Goal: Task Accomplishment & Management: Manage account settings

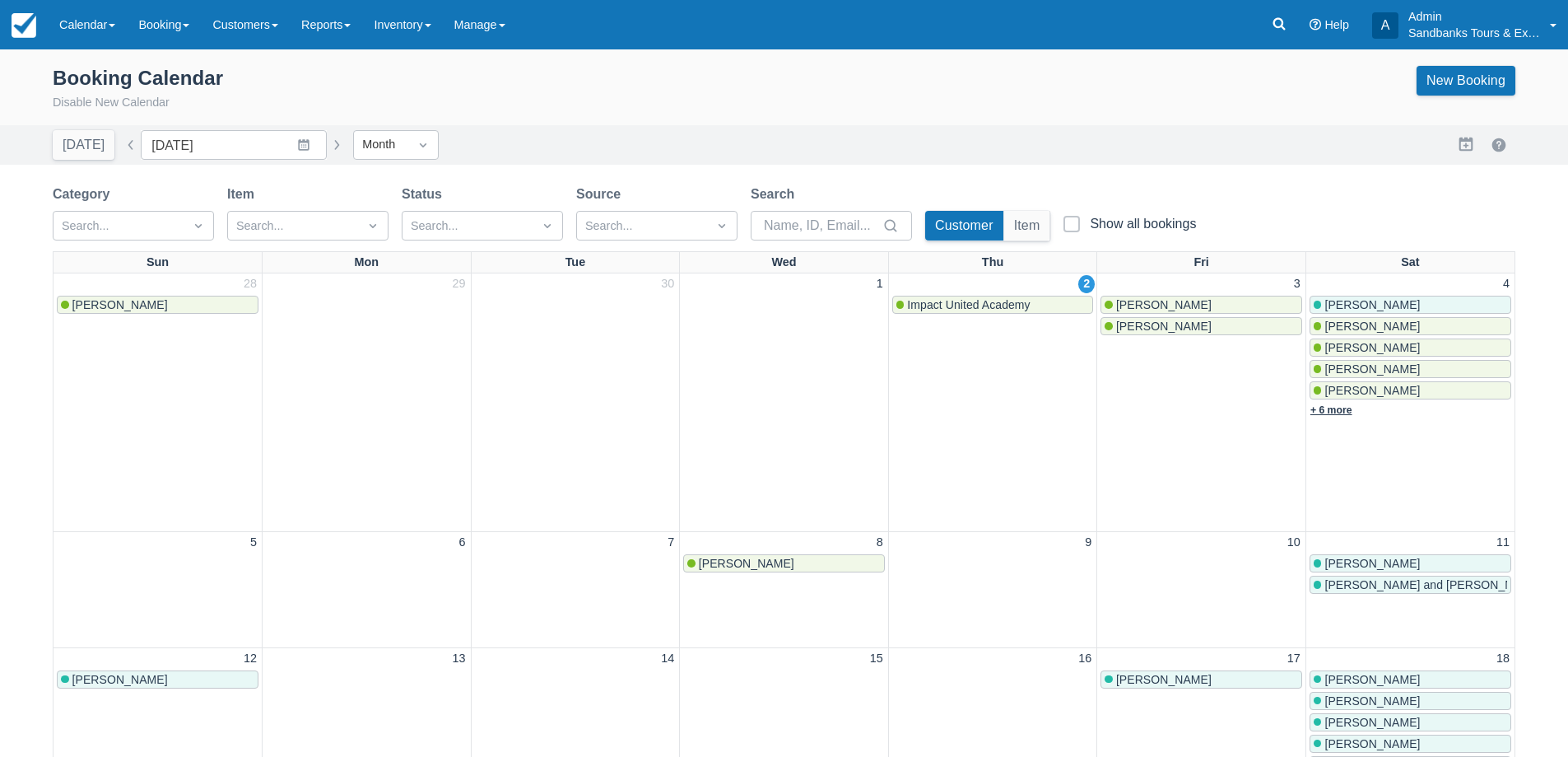
click at [1337, 406] on link "+ 6 more" at bounding box center [1332, 410] width 42 height 11
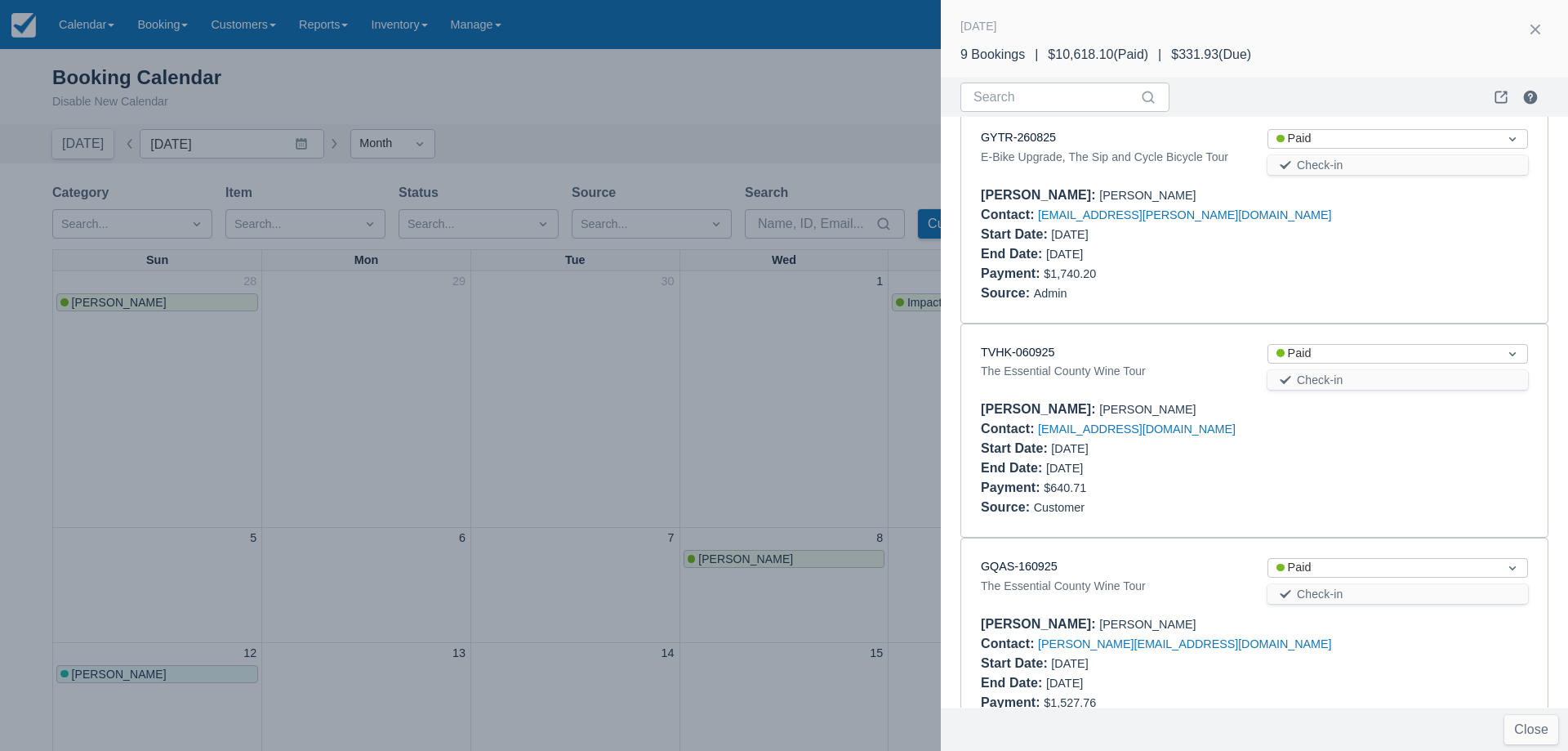
scroll to position [1447, 0]
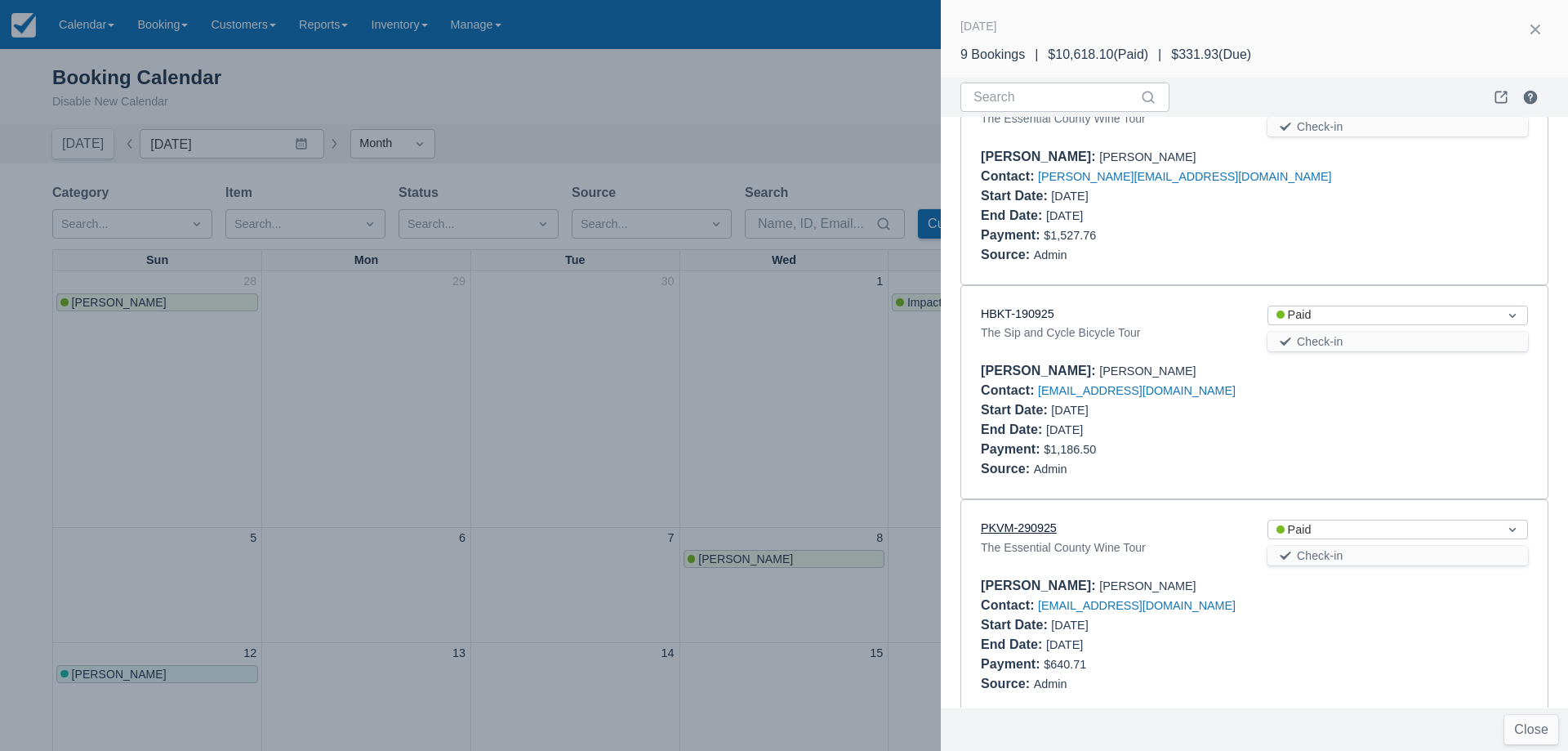
click at [1023, 521] on link "PKVM-290925" at bounding box center [1018, 528] width 76 height 13
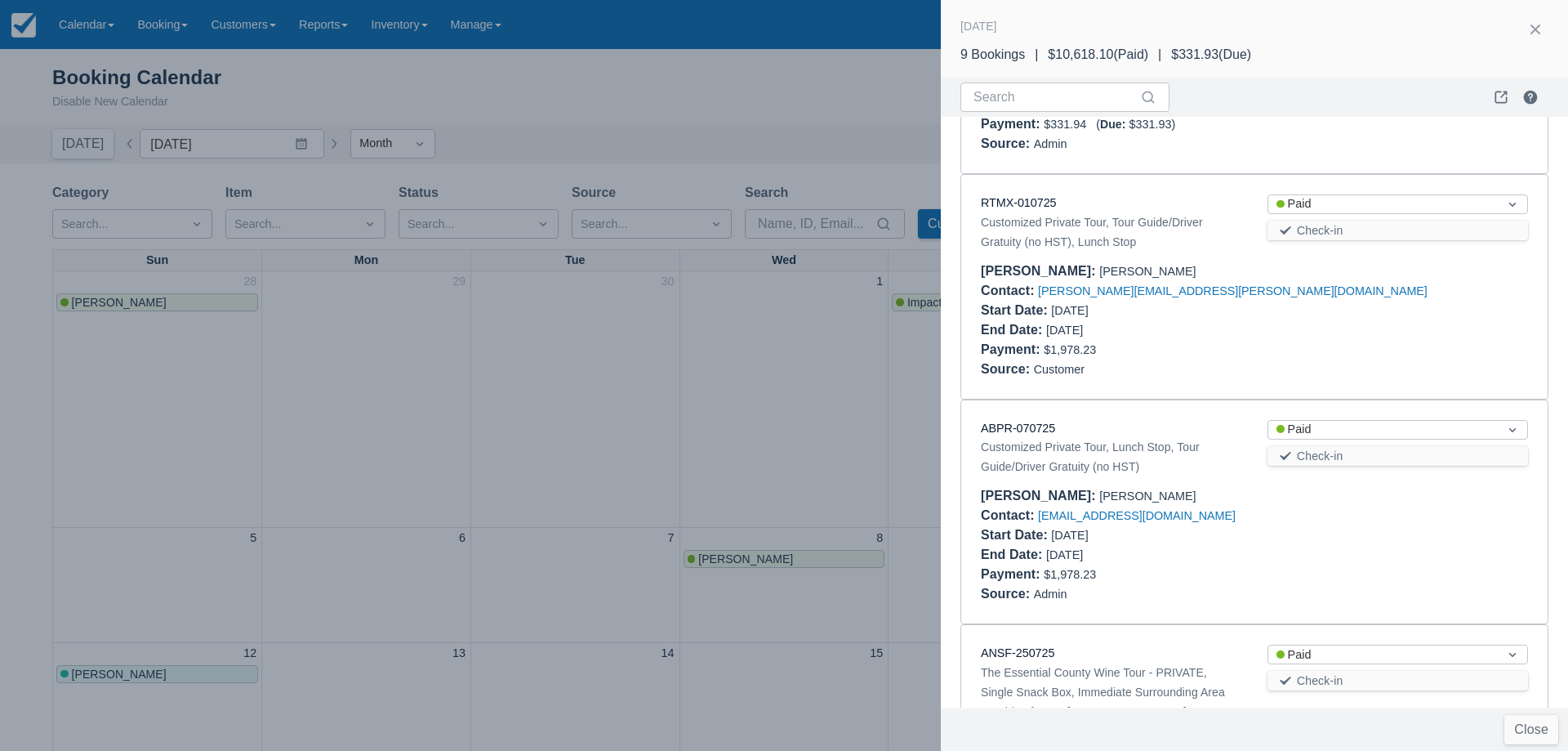
scroll to position [0, 0]
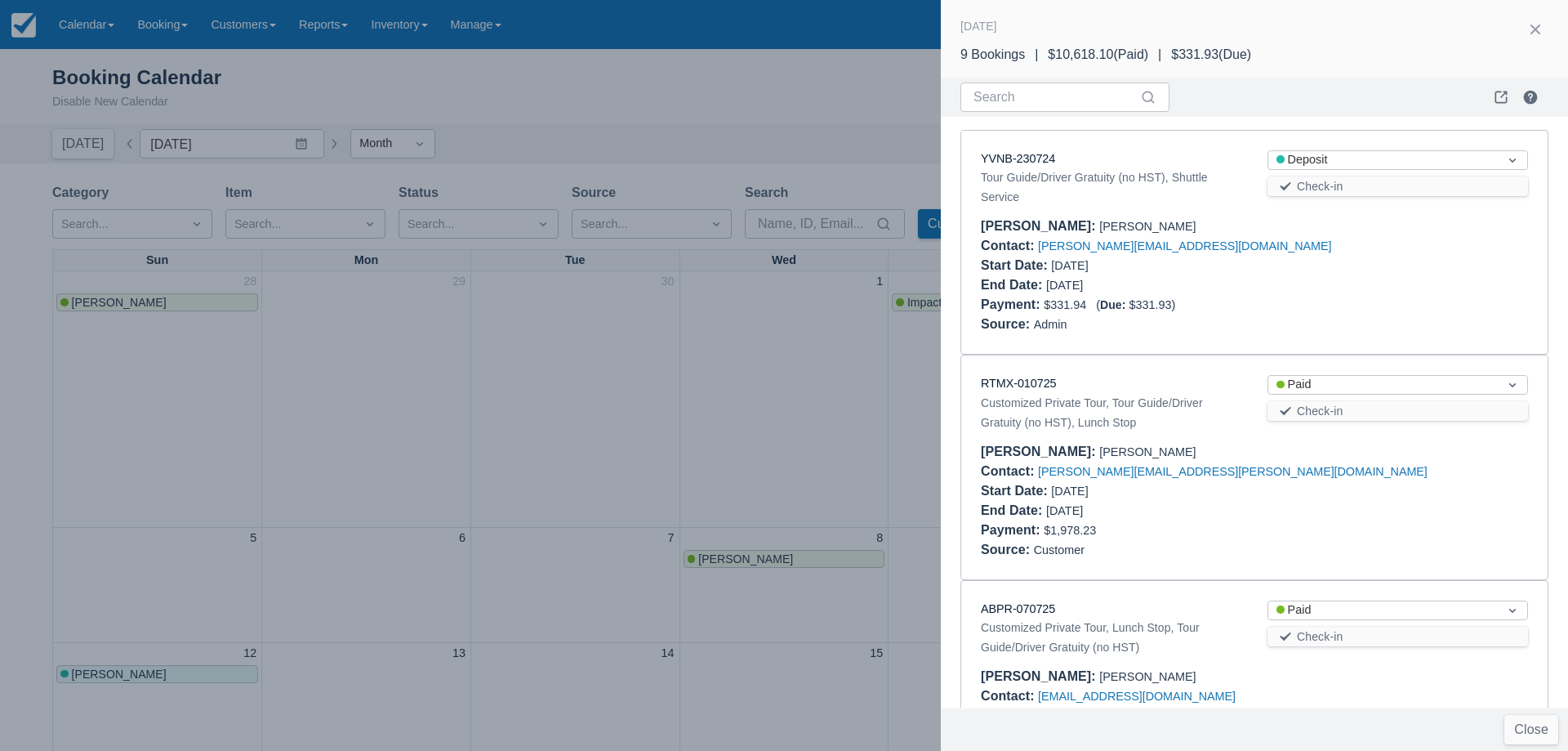
click at [709, 392] on div at bounding box center [784, 376] width 1568 height 751
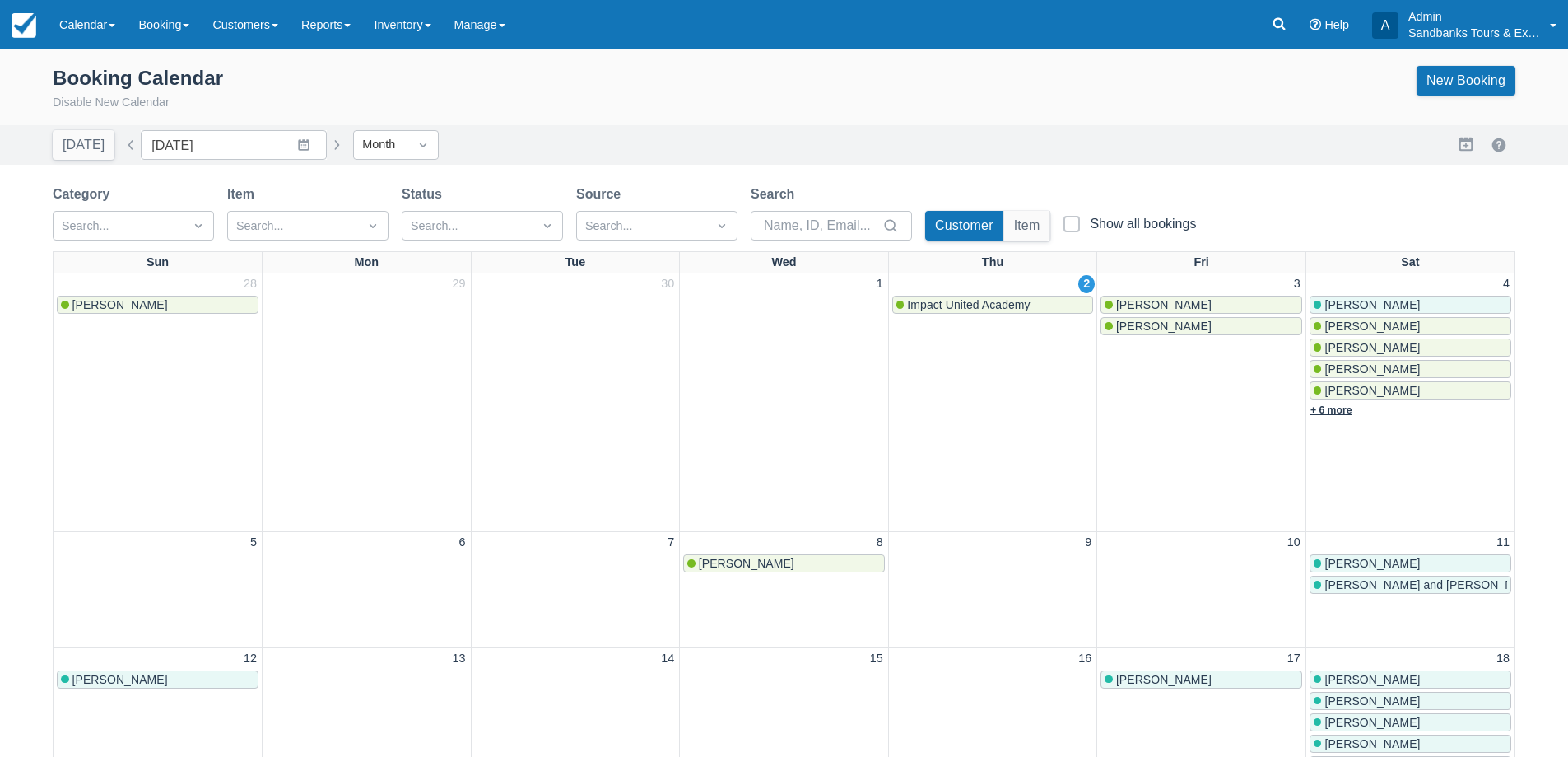
click at [1350, 407] on link "+ 6 more" at bounding box center [1332, 410] width 42 height 11
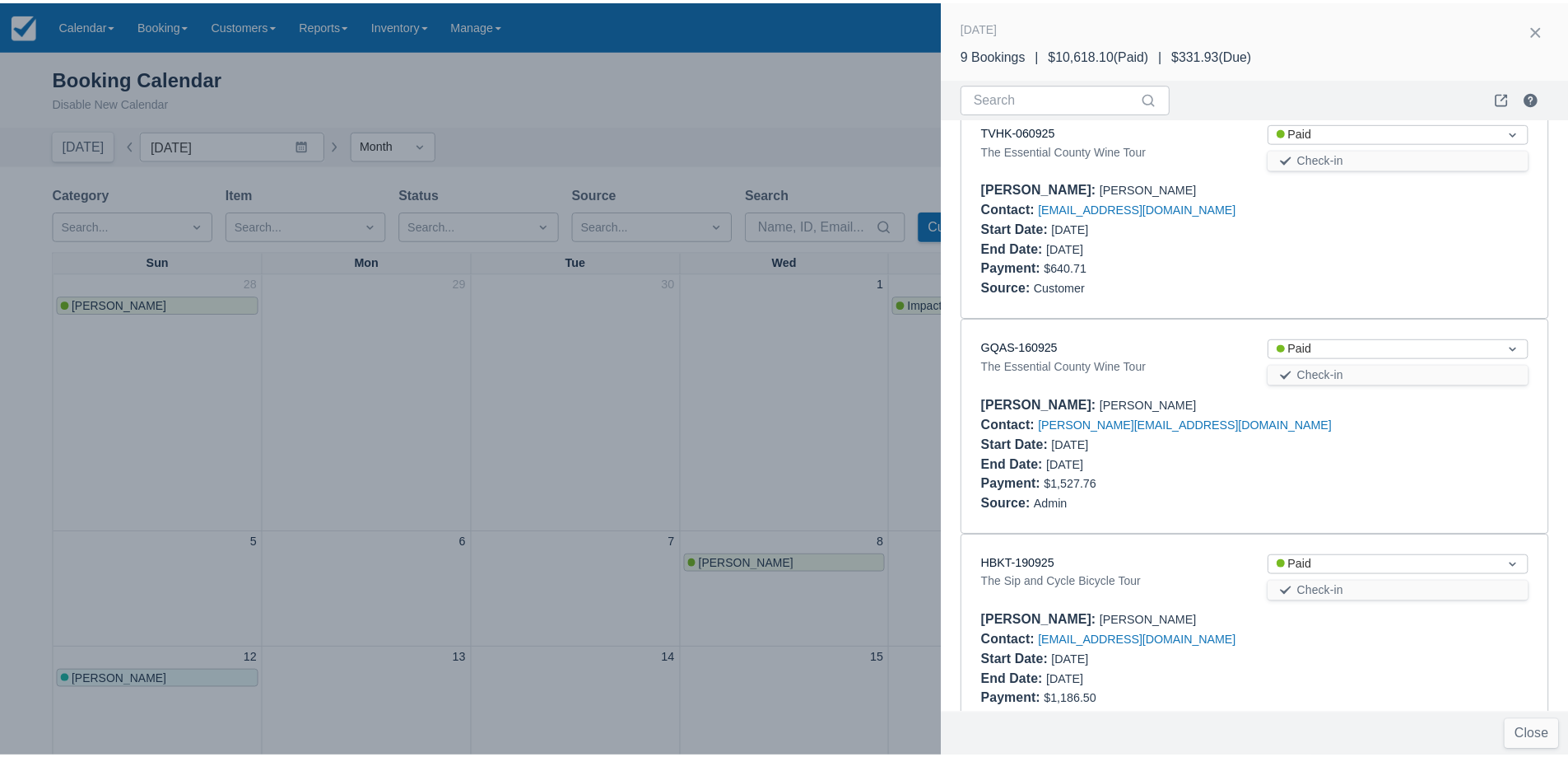
scroll to position [1130, 0]
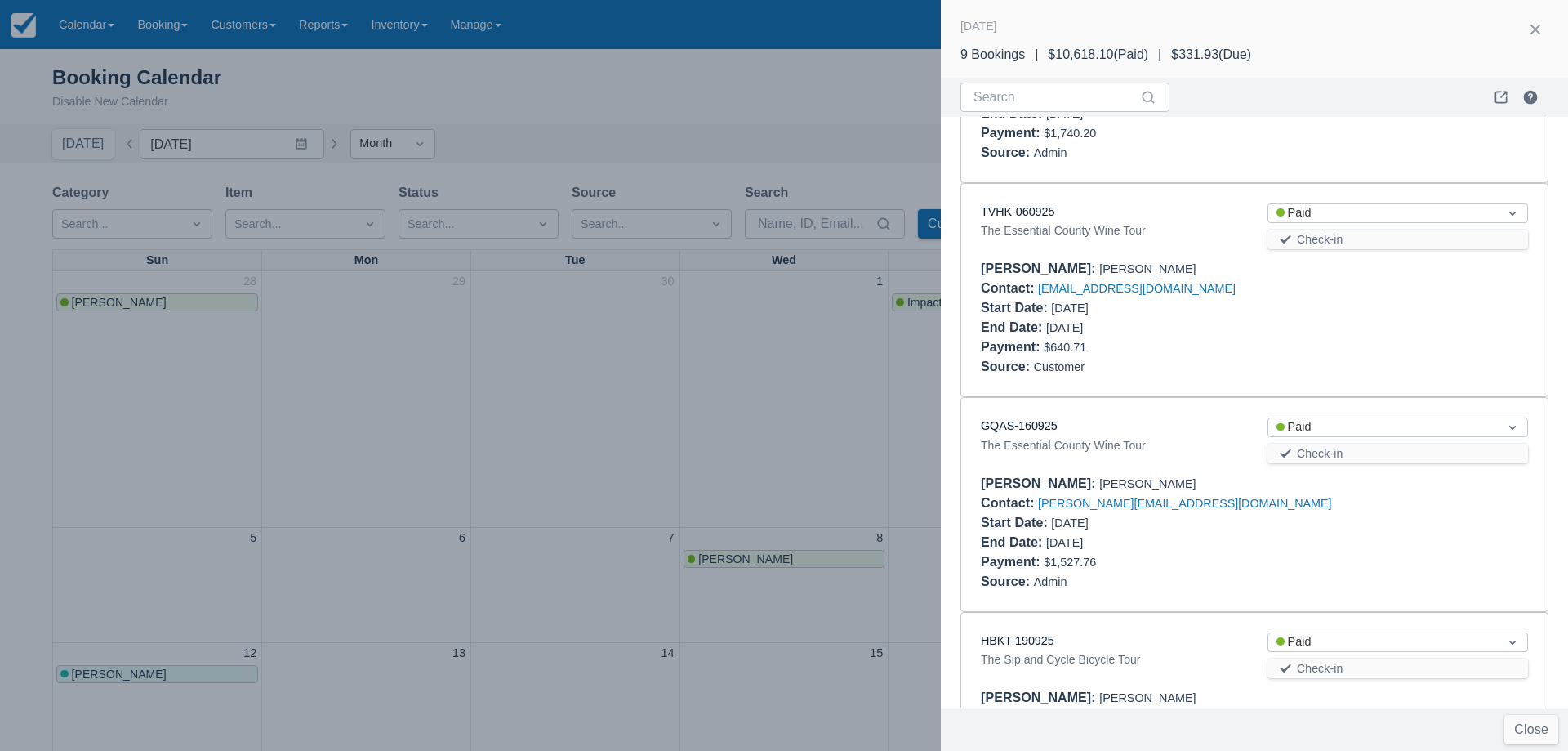
click at [518, 413] on div at bounding box center [784, 376] width 1568 height 751
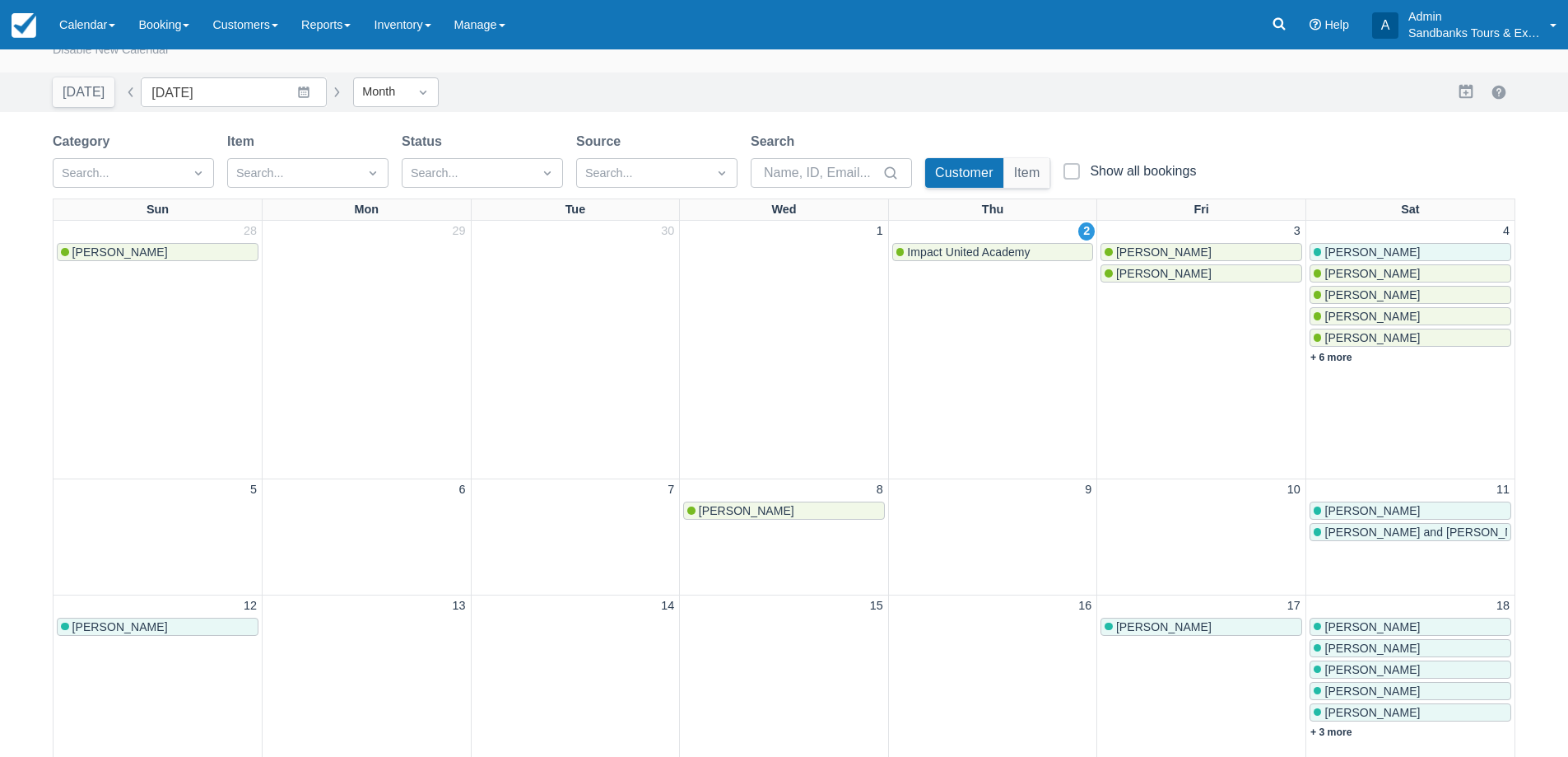
scroll to position [0, 0]
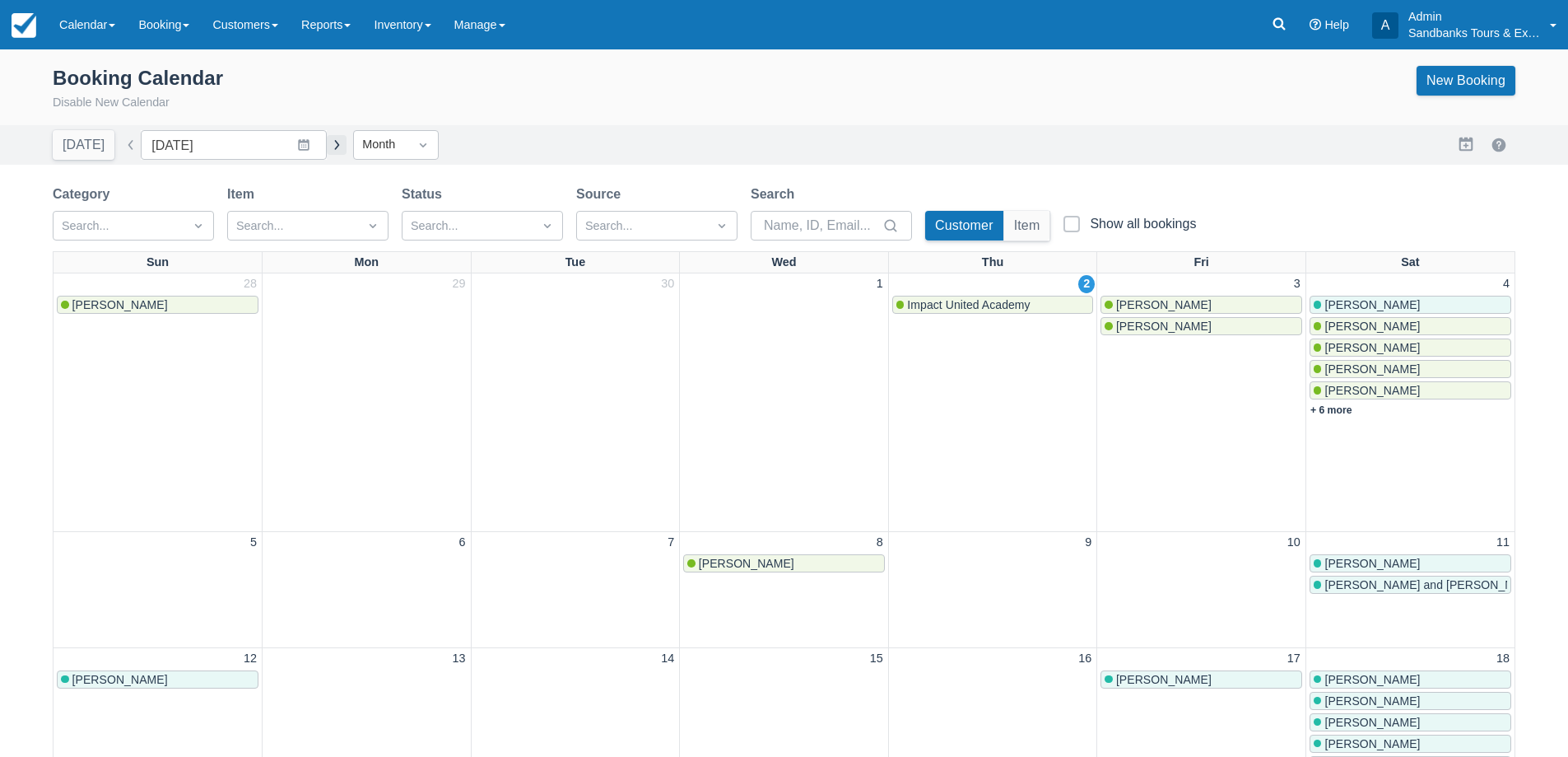
click at [327, 148] on button "button" at bounding box center [337, 144] width 20 height 20
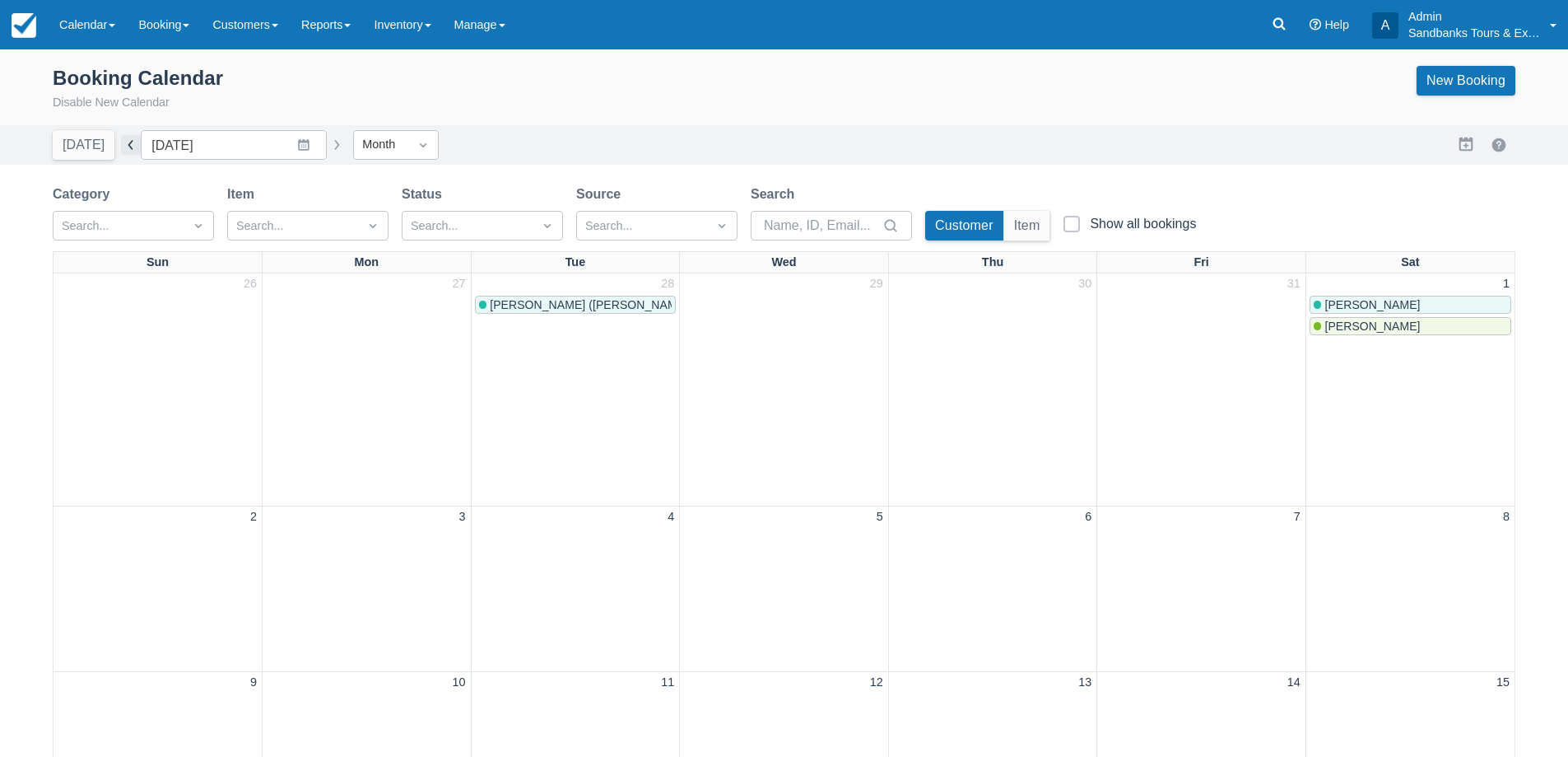
click at [123, 145] on button "button" at bounding box center [131, 144] width 20 height 20
type input "October 2025"
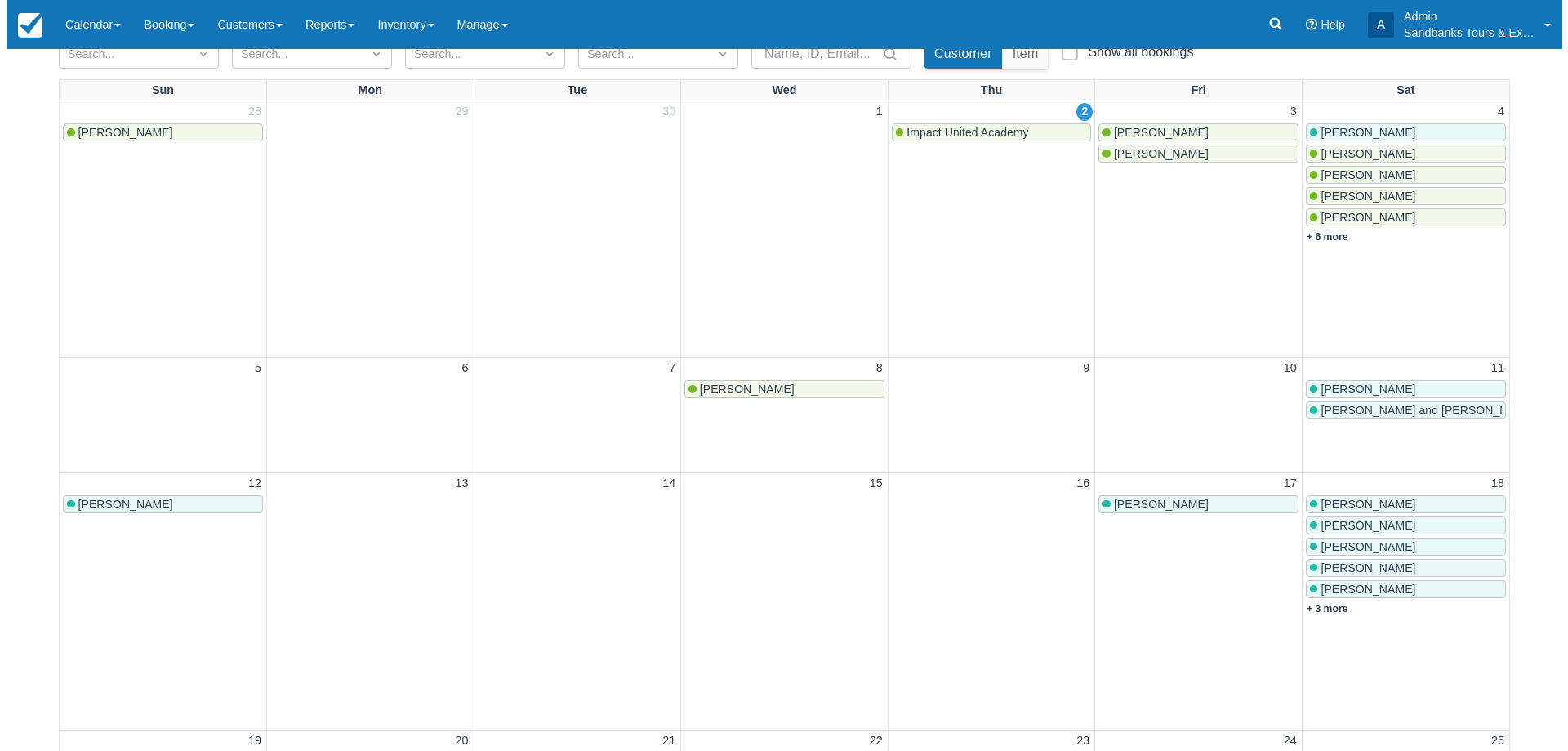
scroll to position [82, 0]
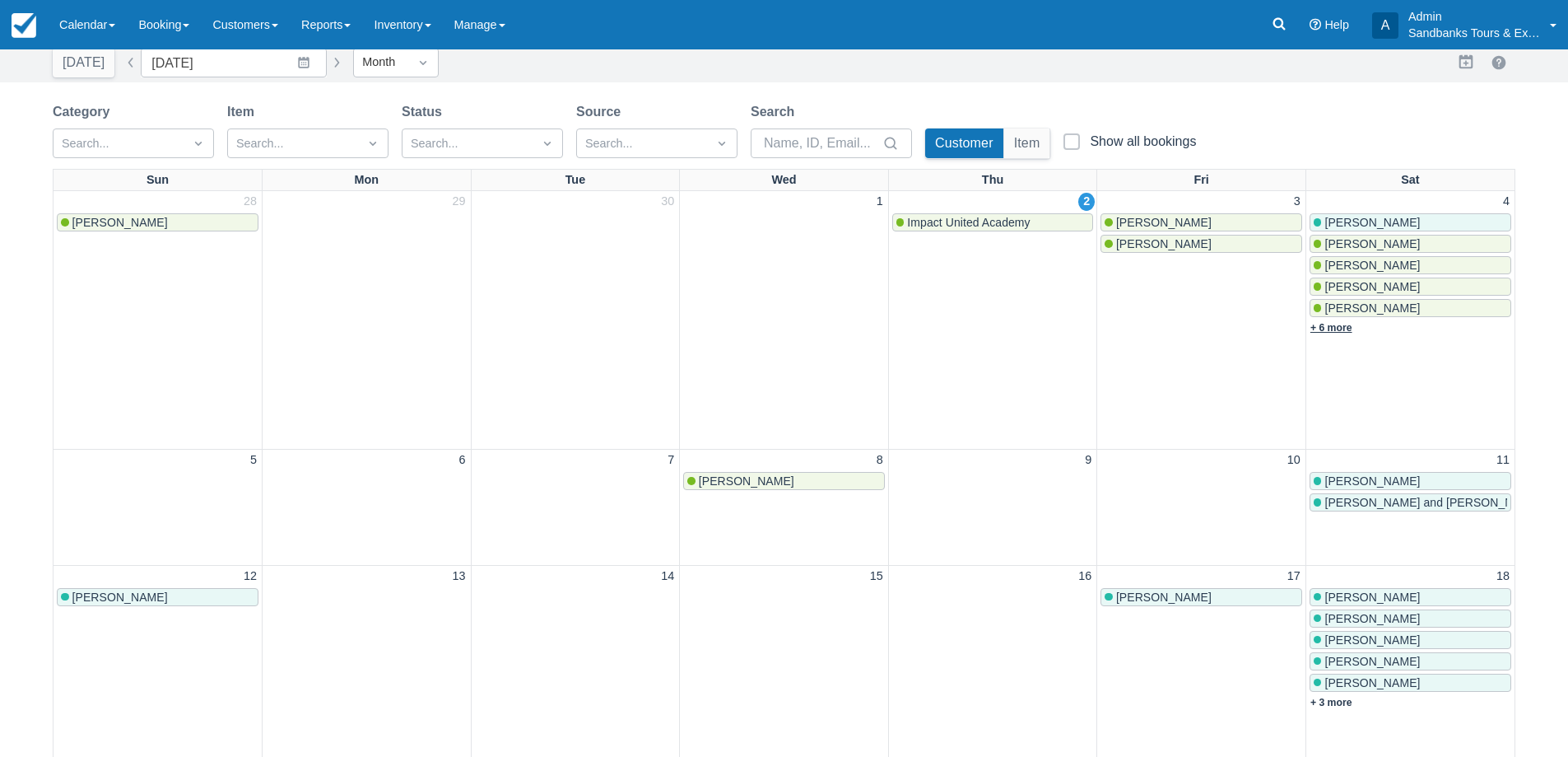
click at [1334, 323] on link "+ 6 more" at bounding box center [1332, 327] width 42 height 11
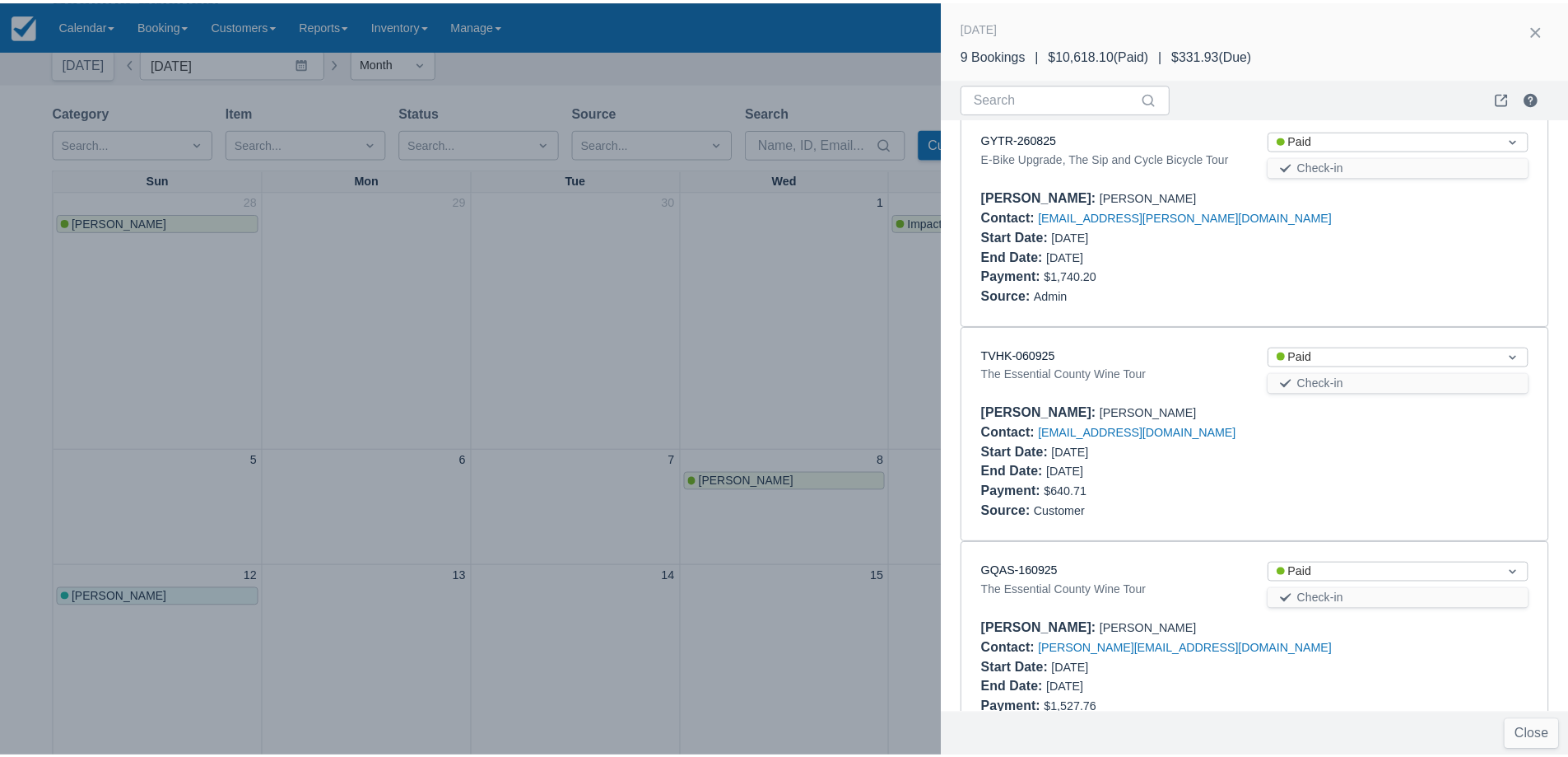
scroll to position [1070, 0]
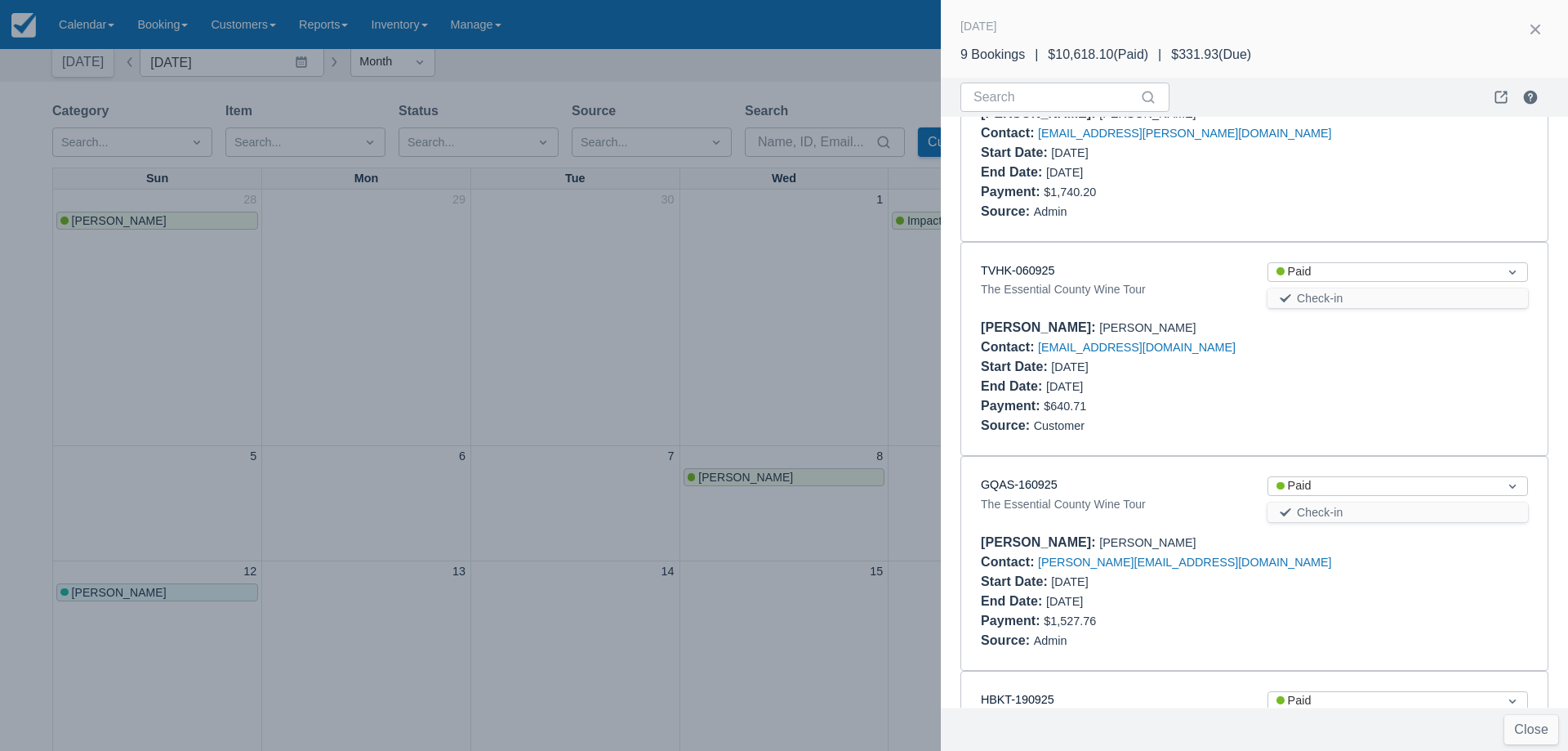
click at [753, 337] on div at bounding box center [784, 376] width 1568 height 751
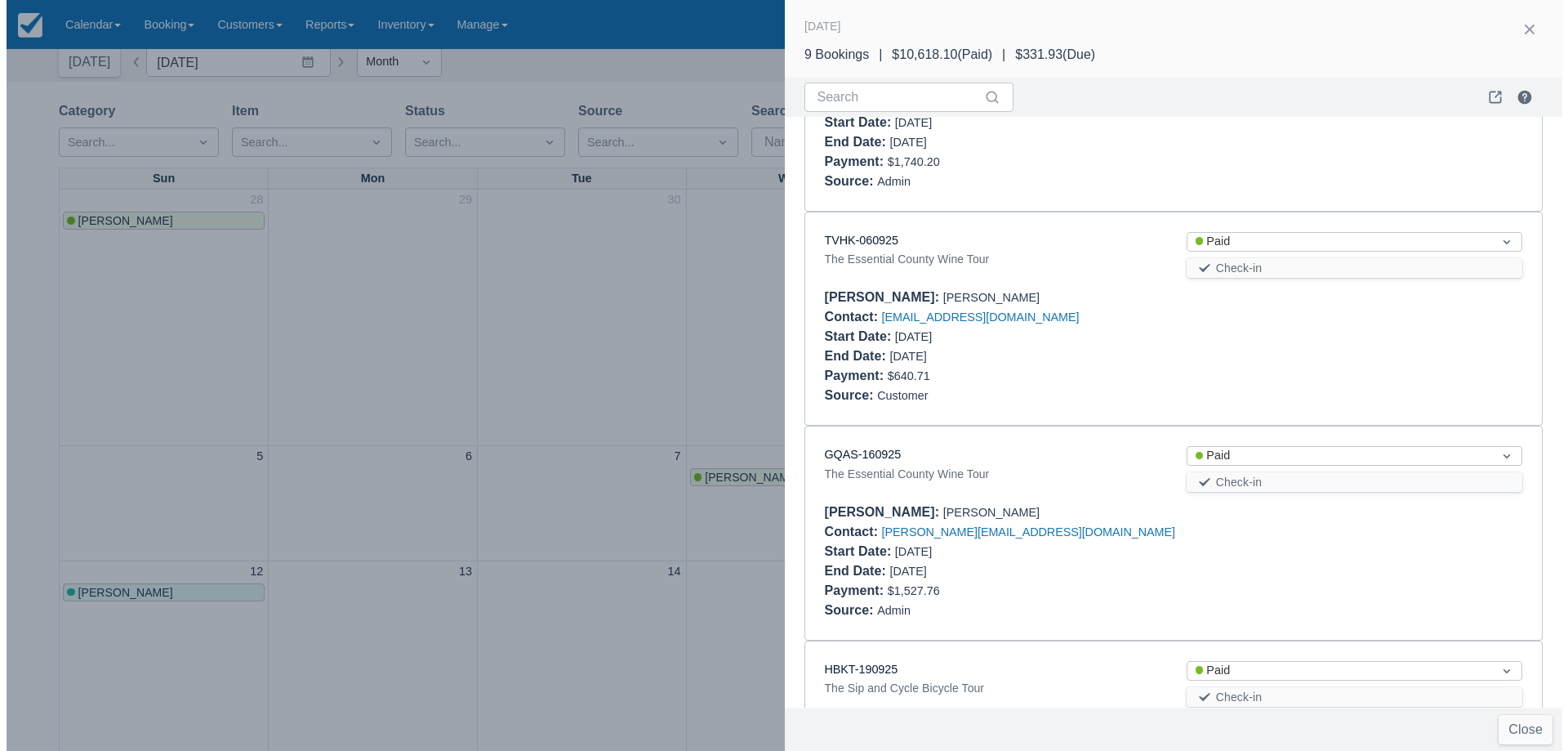
scroll to position [0, 0]
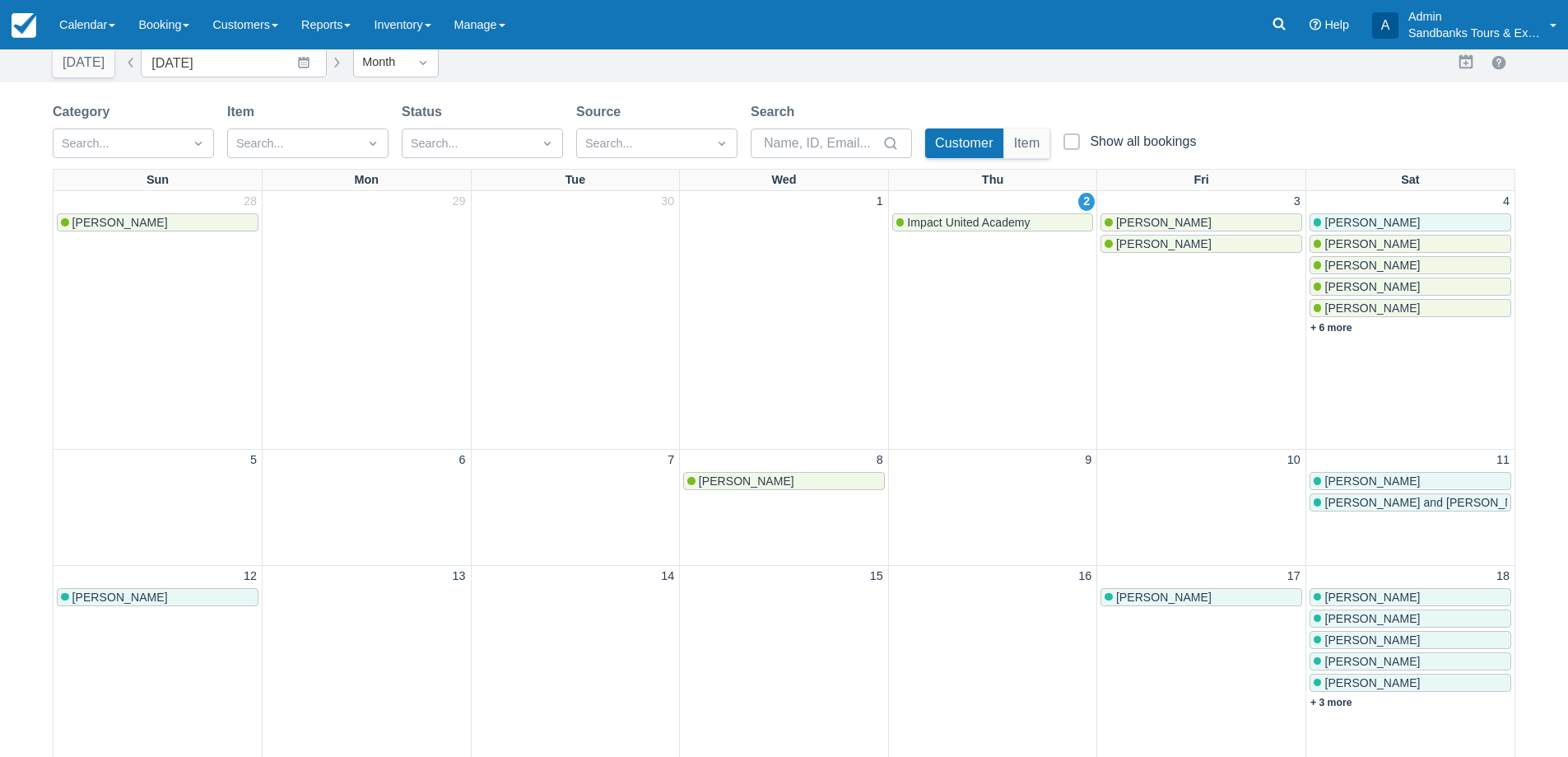
click at [1158, 222] on div "Andrew Louca The Sip and Cycle Bicycle Tour Impact United Academy Tour Guide/Dr…" at bounding box center [784, 321] width 1568 height 708
click at [1158, 222] on span "[PERSON_NAME]" at bounding box center [1164, 222] width 96 height 13
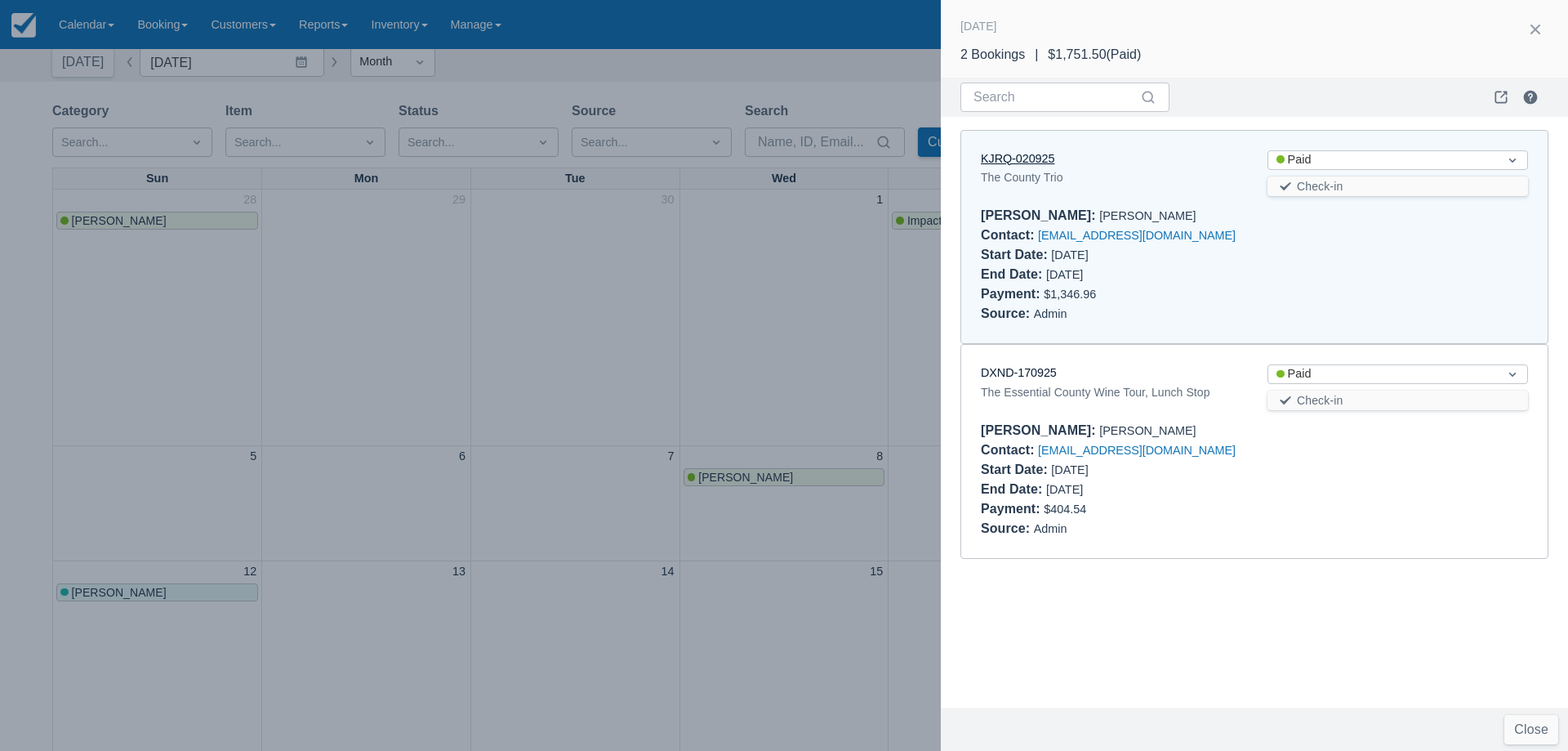
click at [1036, 162] on link "KJRQ-020925" at bounding box center [1017, 158] width 73 height 13
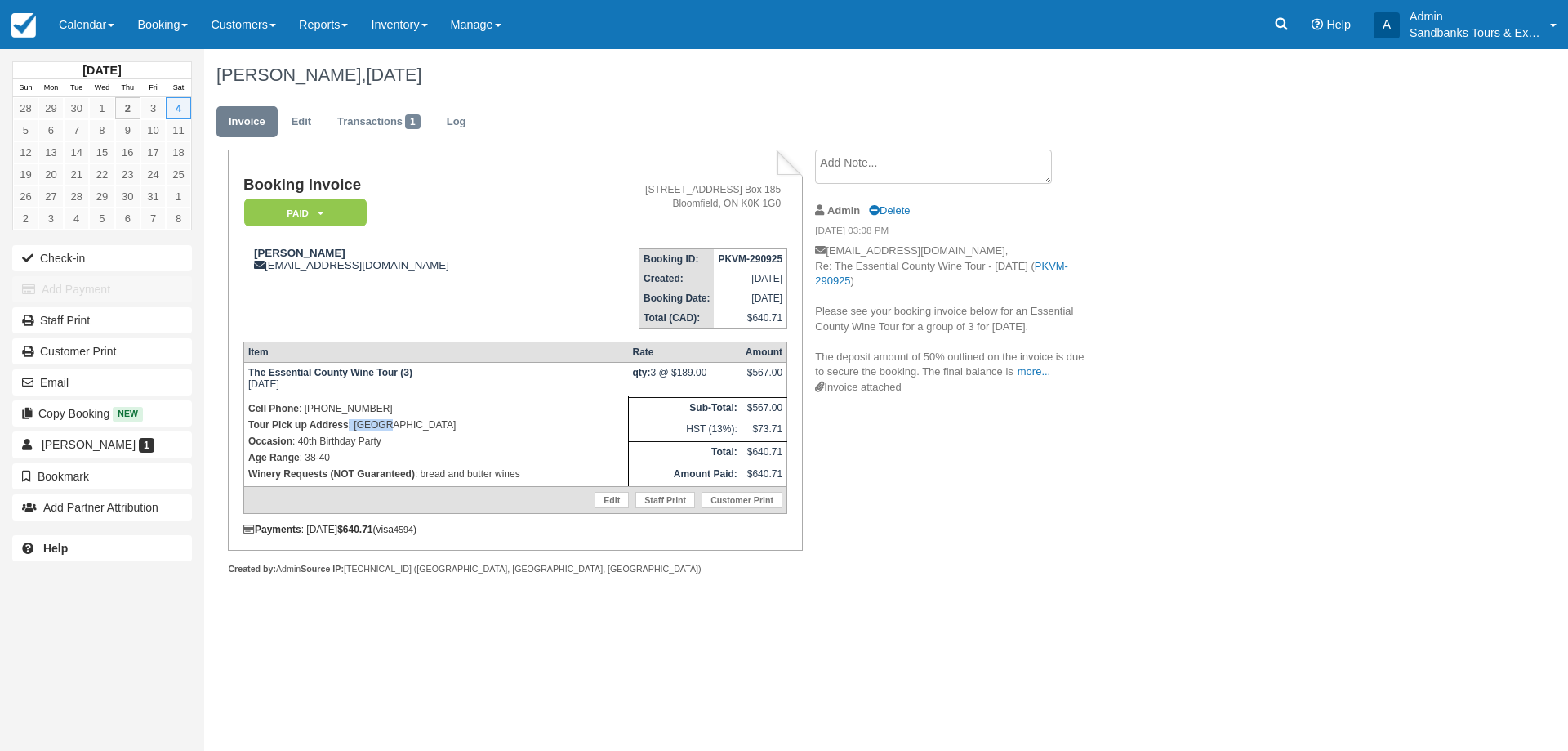
drag, startPoint x: 387, startPoint y: 423, endPoint x: 349, endPoint y: 424, distance: 38.0
click at [349, 424] on p "Tour Pick up Address : Picton" at bounding box center [436, 424] width 375 height 16
click at [293, 114] on link "Edit" at bounding box center [301, 122] width 44 height 32
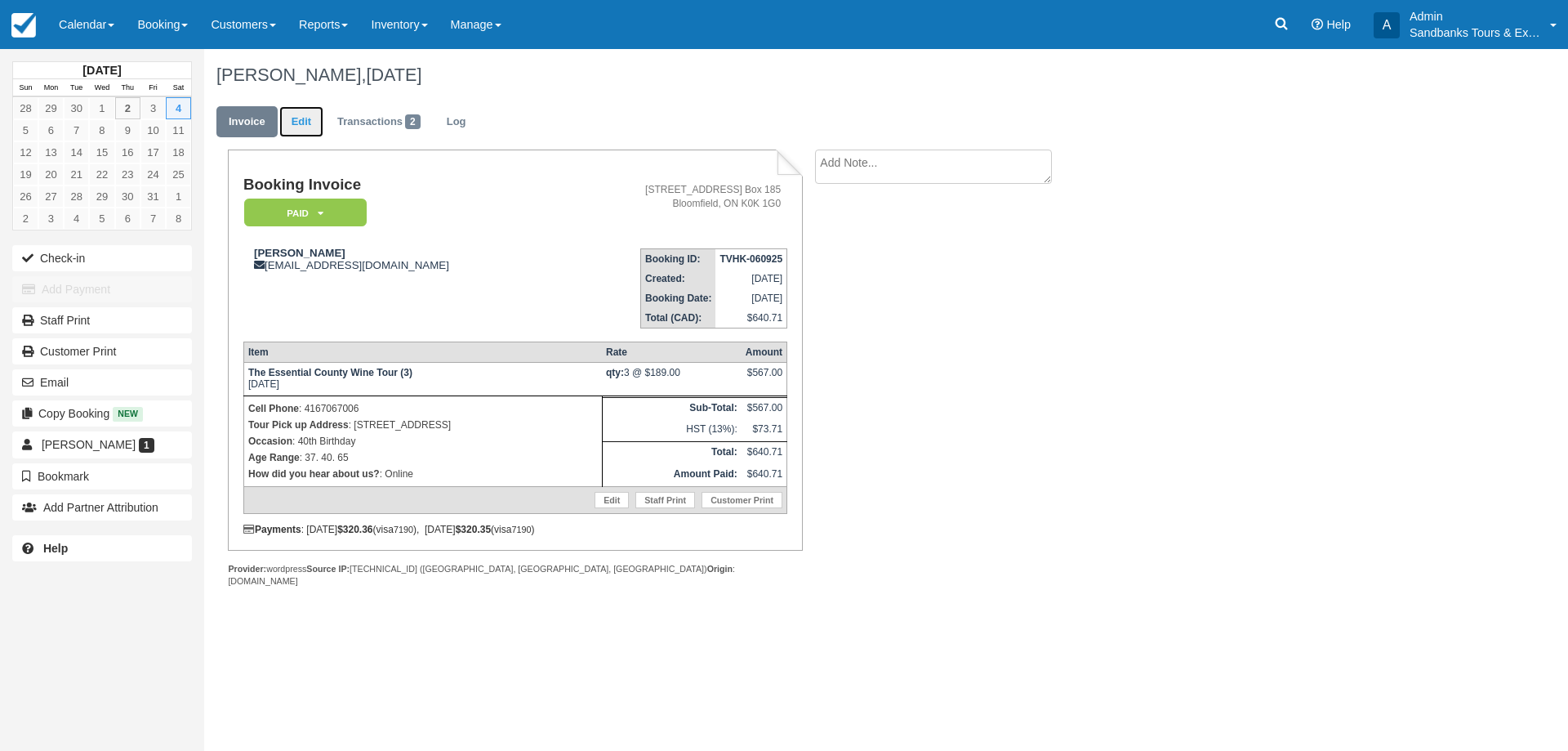
click at [295, 120] on link "Edit" at bounding box center [301, 122] width 44 height 32
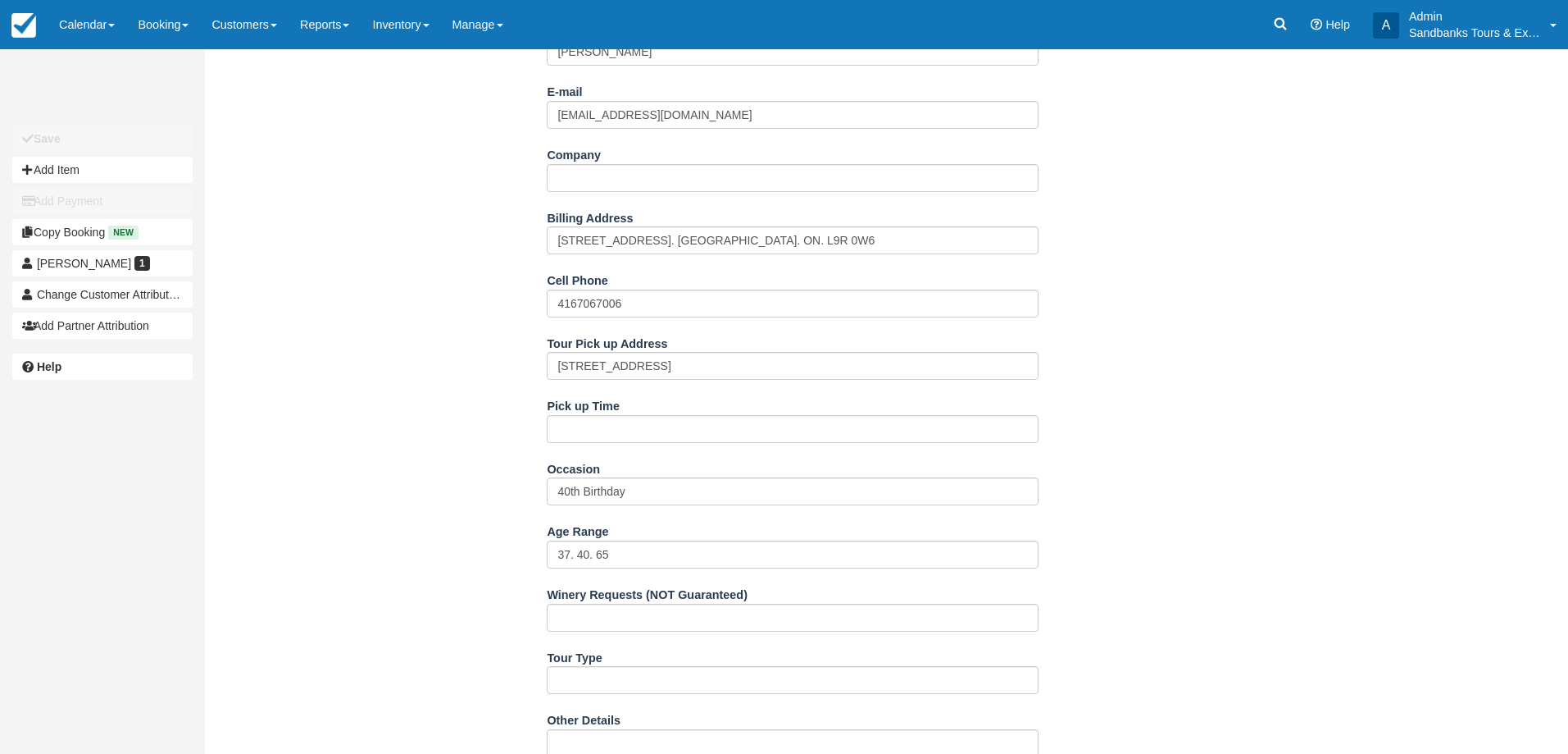
scroll to position [328, 0]
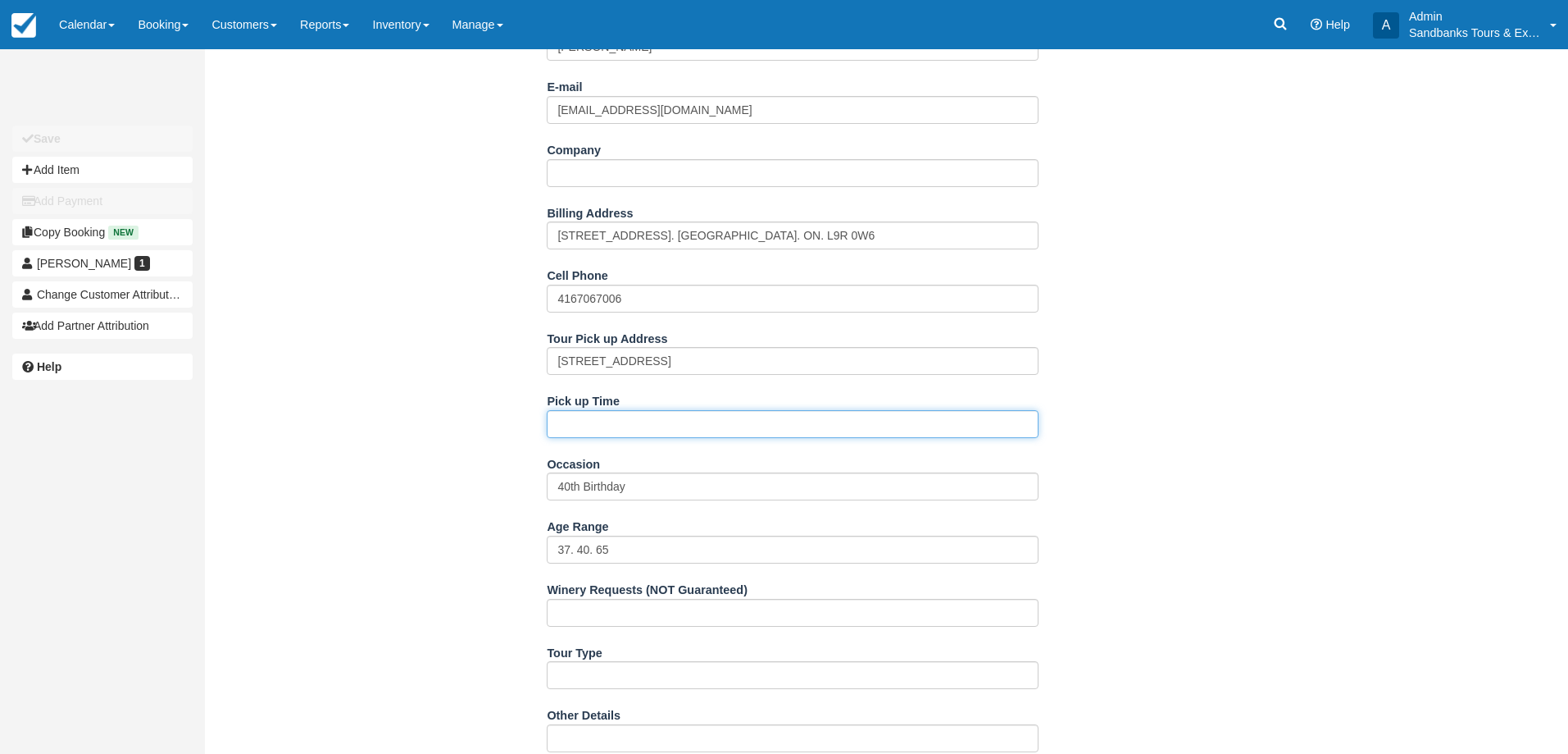
click at [618, 433] on input "Pick up Time" at bounding box center [793, 424] width 492 height 28
type input "11:15am"
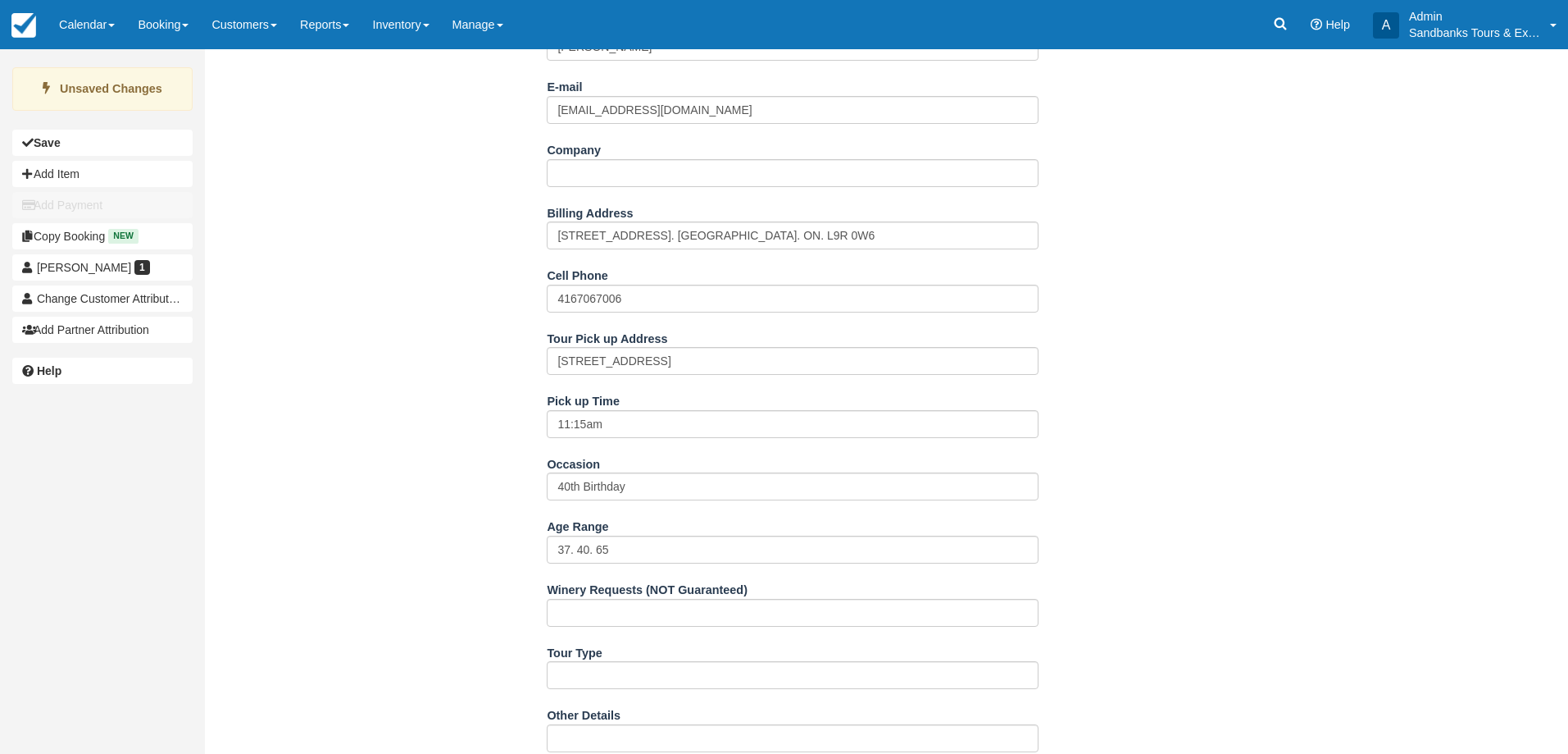
click at [425, 295] on div "Name Paula Rosart E-mail paularosart@gmail.com Did you mean ? Company Billing A…" at bounding box center [793, 591] width 1177 height 1163
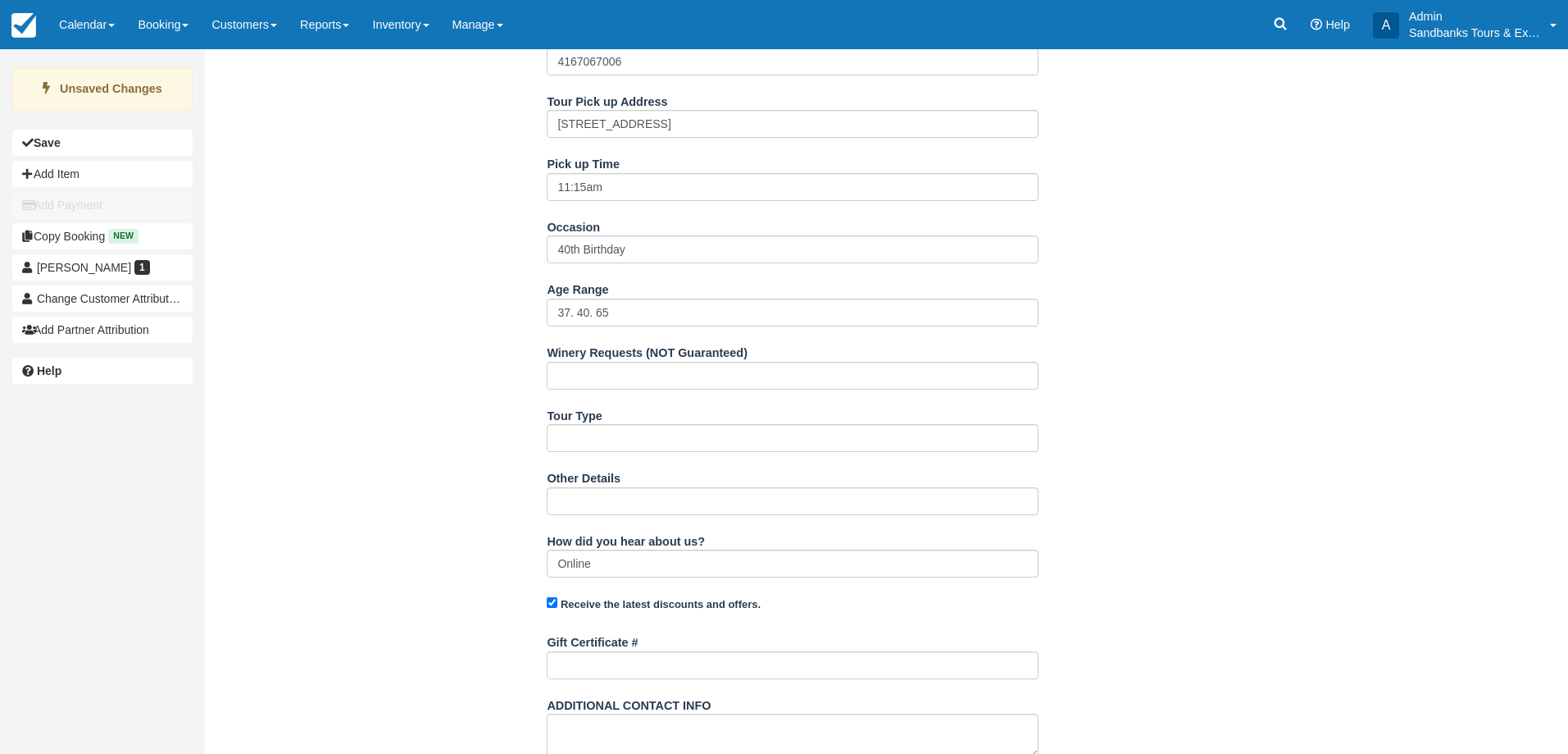
scroll to position [747, 0]
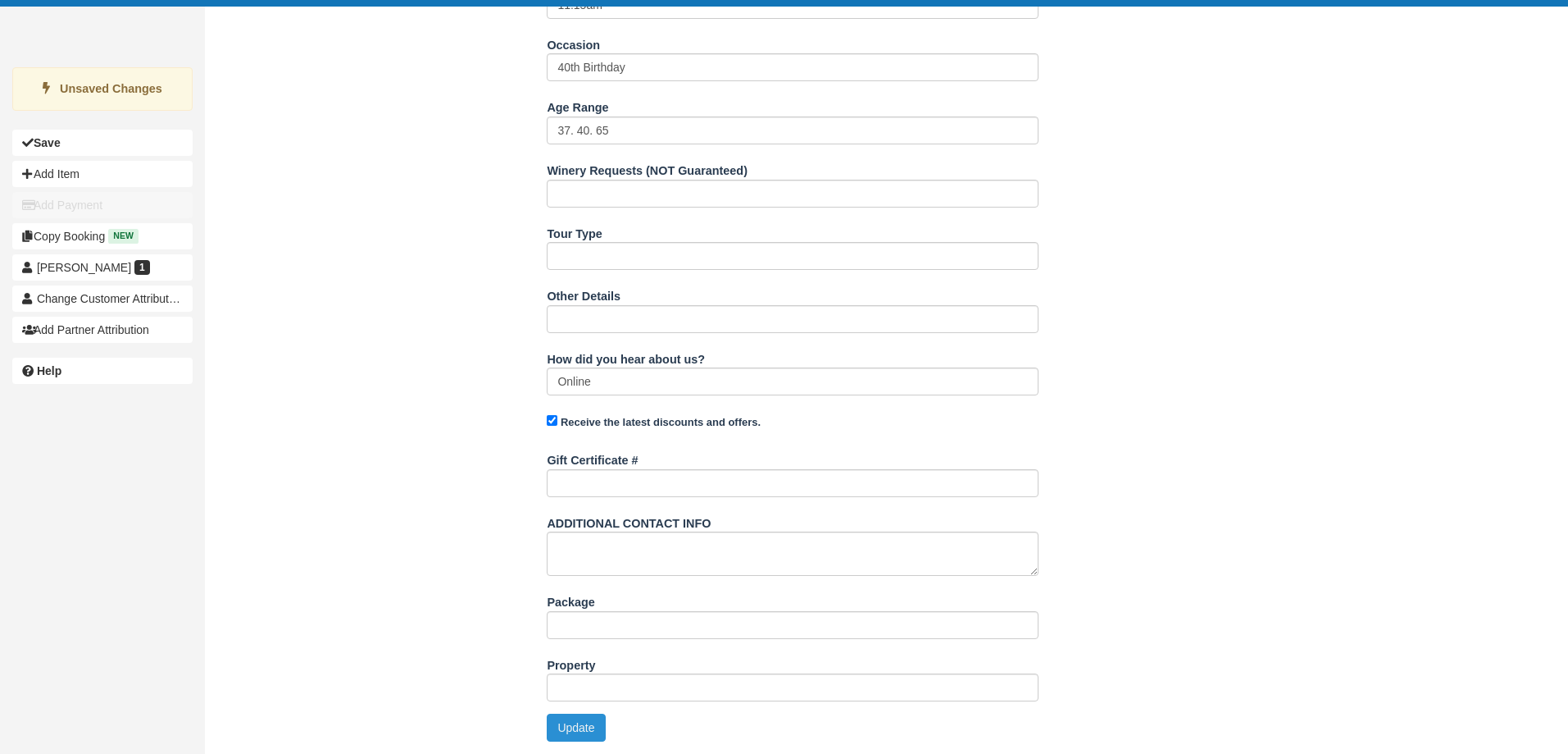
click at [587, 737] on button "Update" at bounding box center [576, 728] width 59 height 28
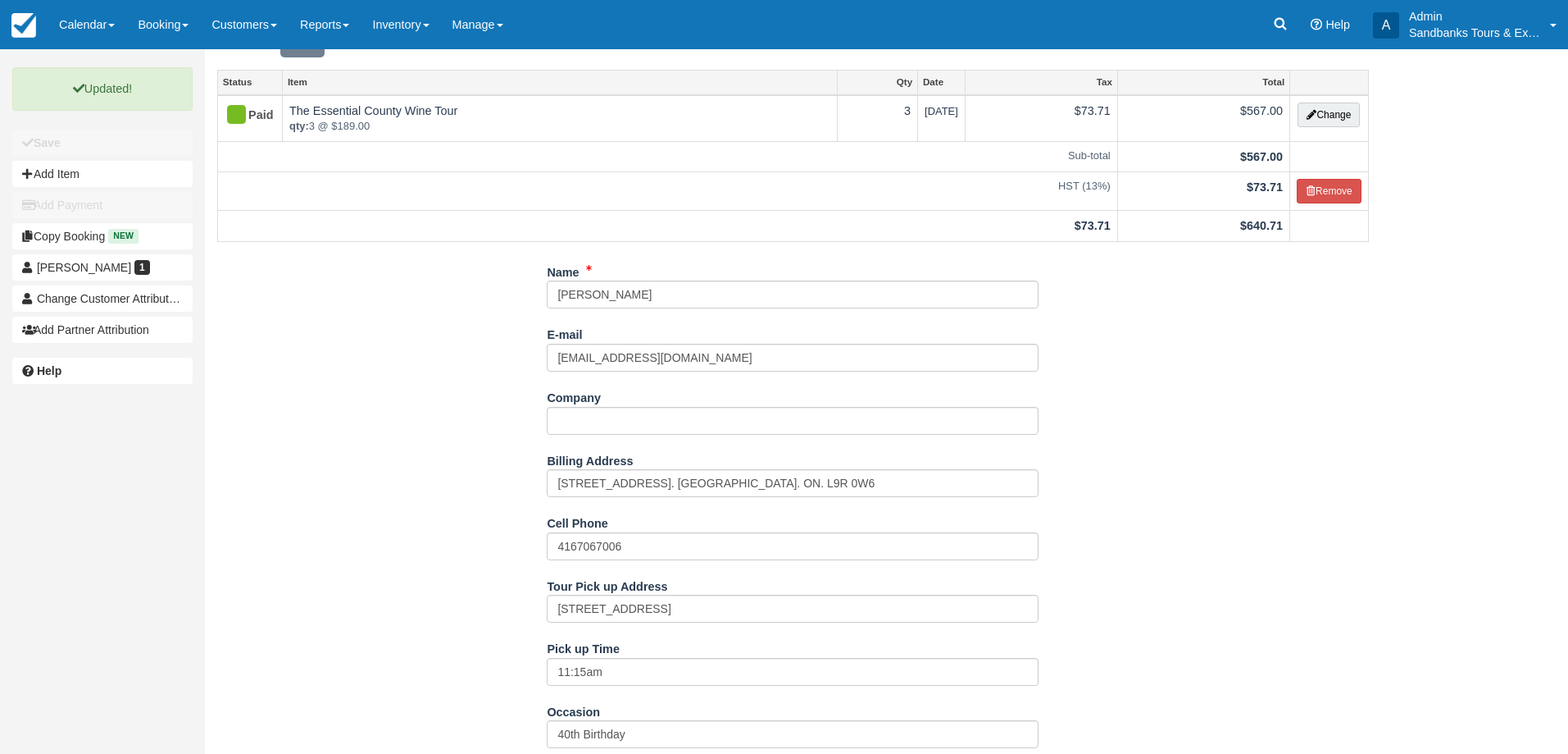
scroll to position [0, 0]
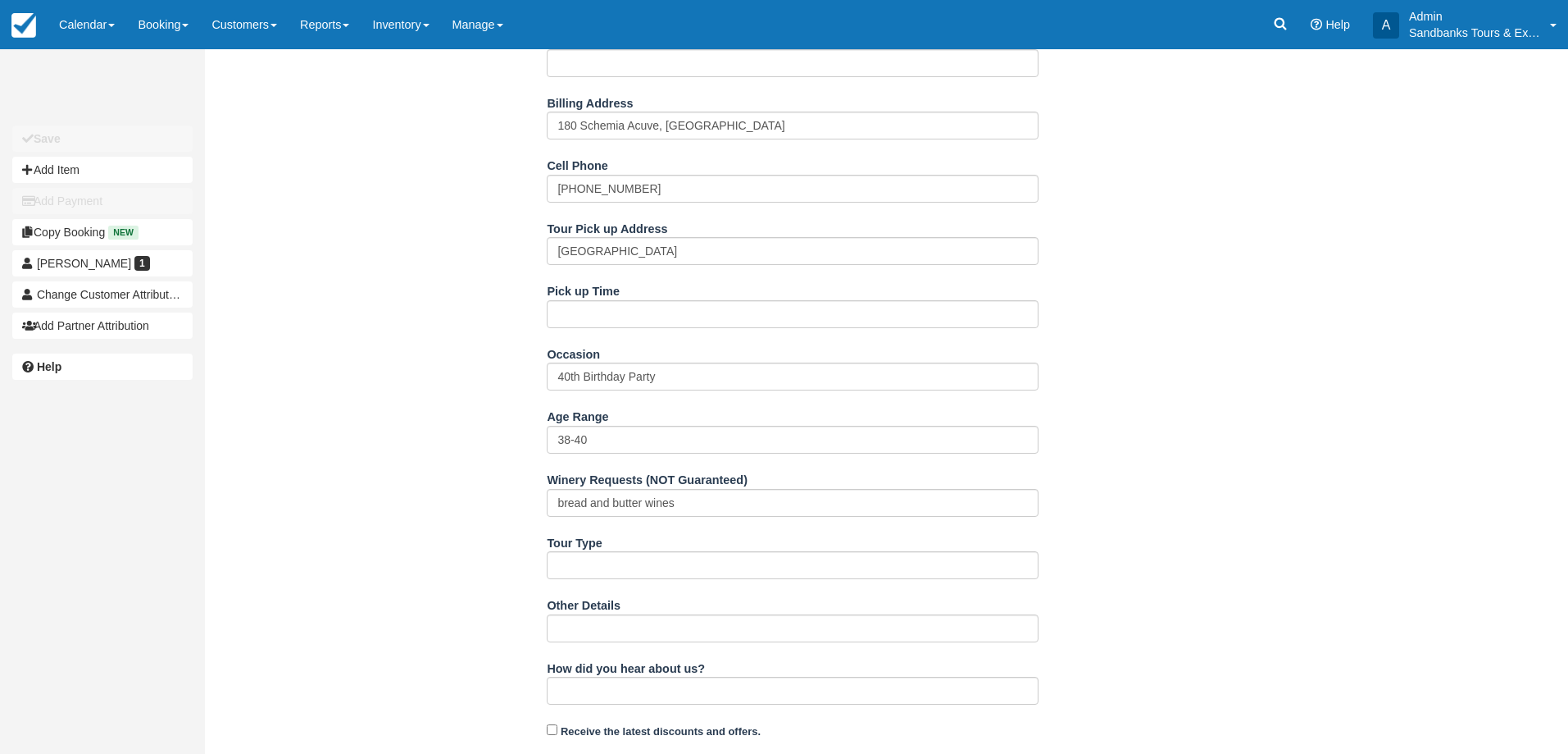
scroll to position [420, 0]
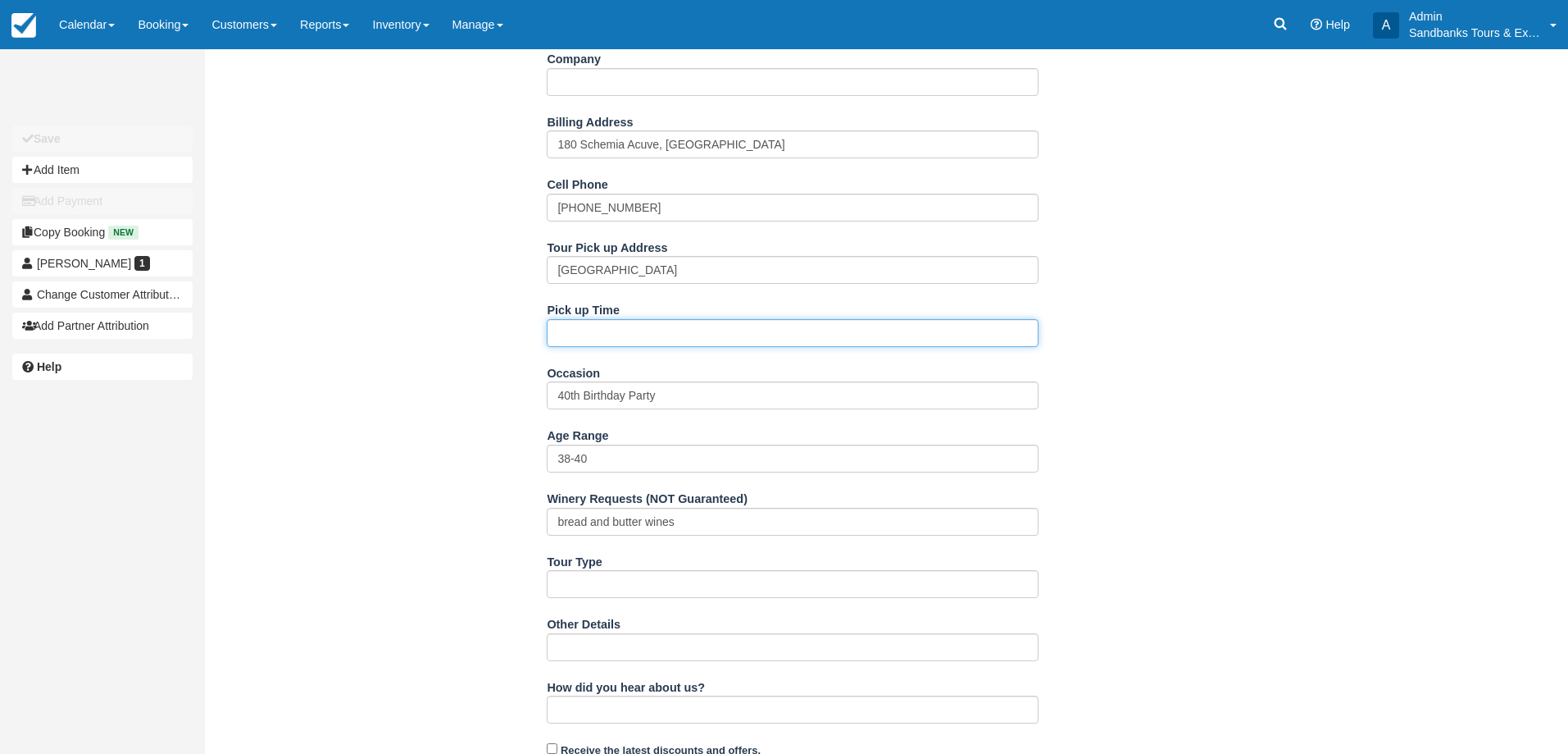
click at [586, 330] on input "Pick up Time" at bounding box center [793, 334] width 492 height 28
type input "10:55am"
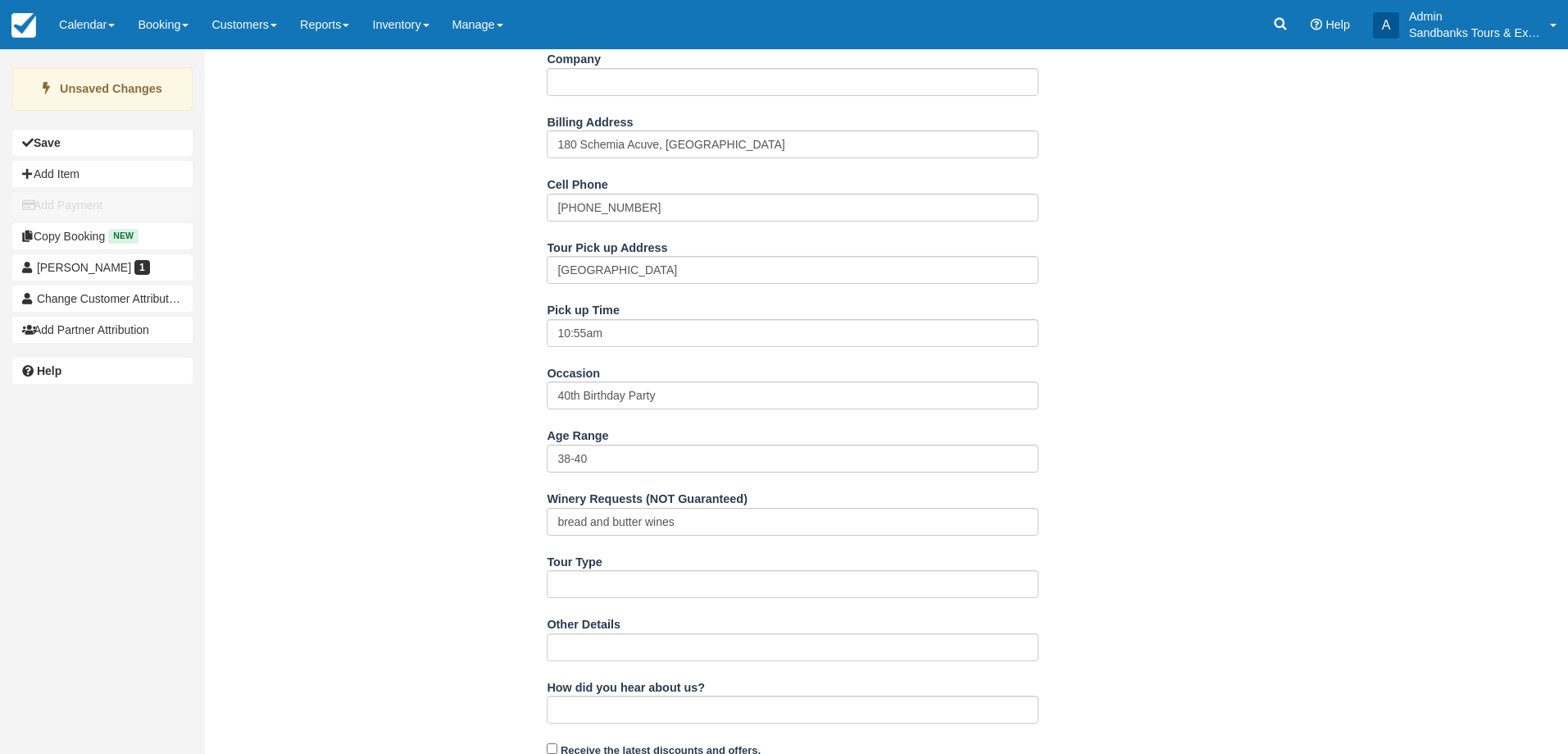
click at [312, 334] on div "Name [GEOGRAPHIC_DATA] E-mail [EMAIL_ADDRESS][DOMAIN_NAME] Did you mean ? Compa…" at bounding box center [793, 501] width 1177 height 1163
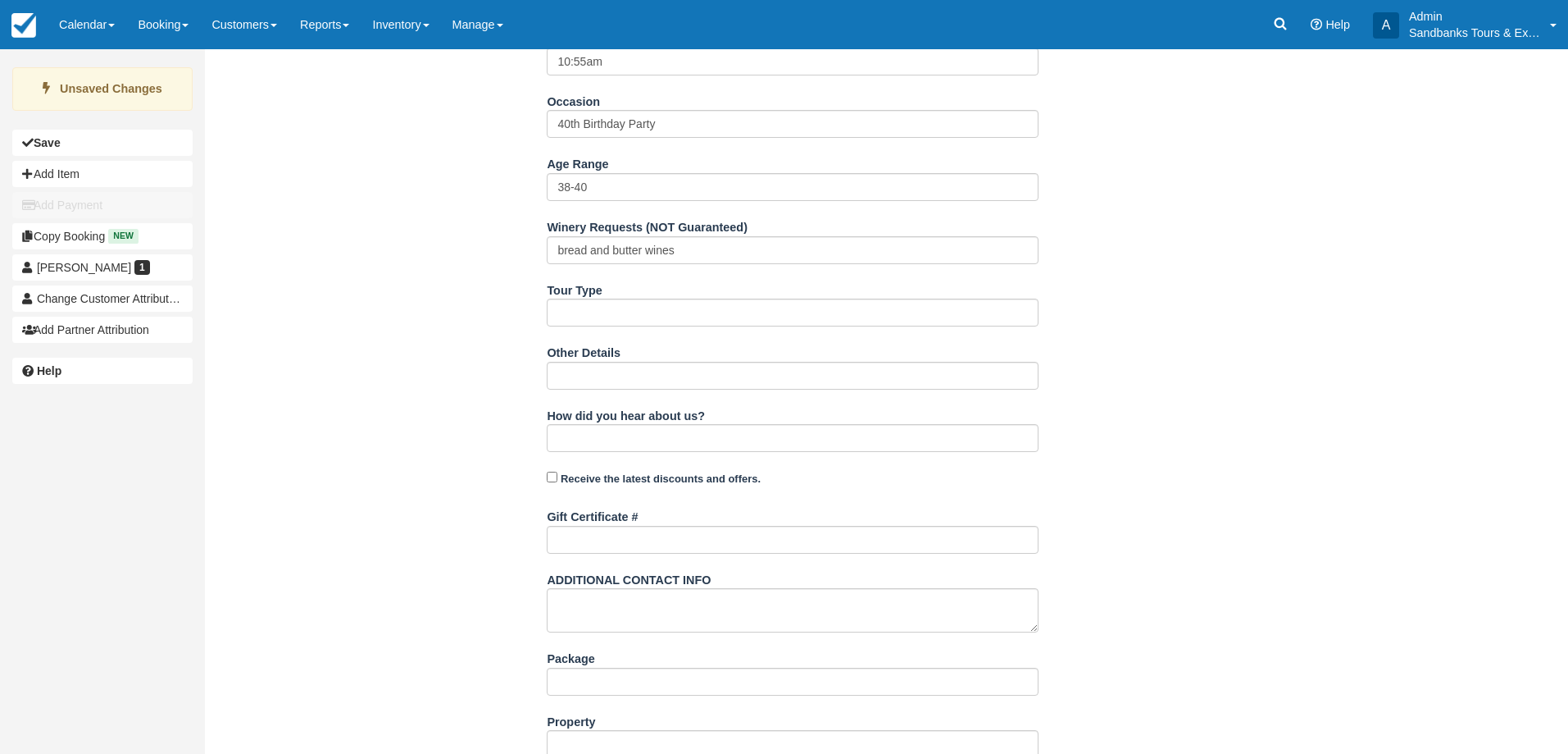
scroll to position [747, 0]
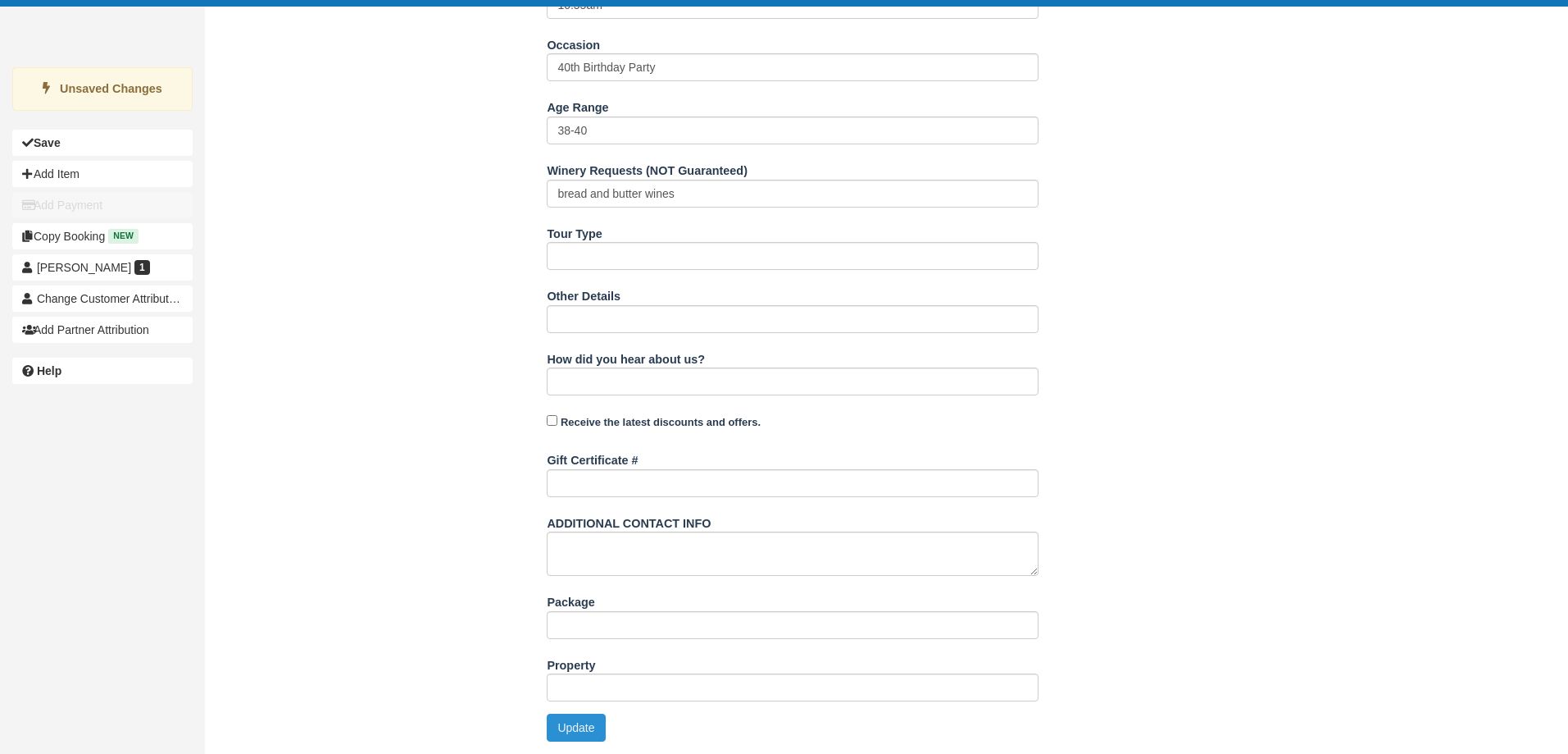
click at [588, 724] on button "Update" at bounding box center [576, 728] width 59 height 28
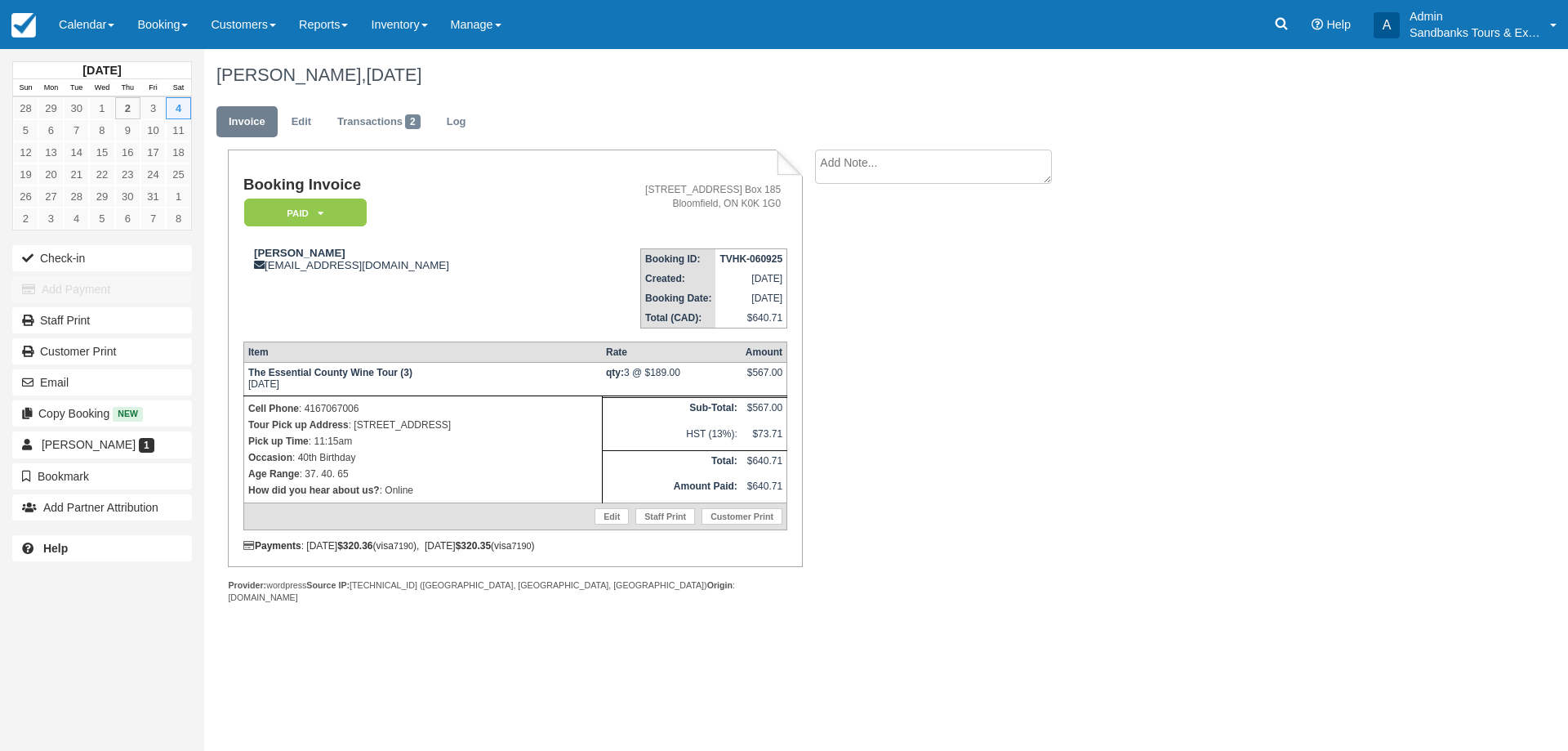
drag, startPoint x: 490, startPoint y: 427, endPoint x: 356, endPoint y: 424, distance: 134.0
click at [356, 424] on p "Tour Pick up Address : 280 Bloomfield Main Street" at bounding box center [422, 424] width 349 height 16
copy p "280 Bloomfield Main Street"
drag, startPoint x: 1280, startPoint y: 503, endPoint x: 1100, endPoint y: 522, distance: 181.0
click at [1277, 503] on div "Paula Rosart, October 04 2025 Invoice Edit Transactions 2 Log Booking Invoice P…" at bounding box center [792, 344] width 1176 height 590
